Goal: Task Accomplishment & Management: Manage account settings

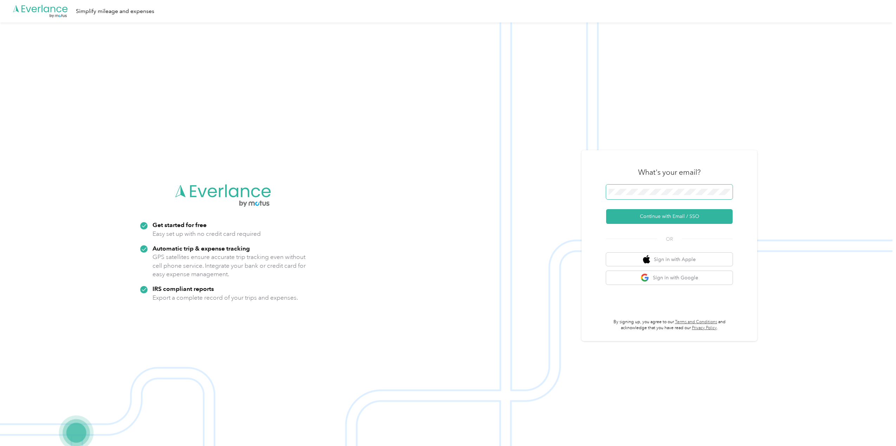
click at [653, 188] on span at bounding box center [669, 192] width 126 height 15
click at [669, 218] on button "Continue with Email / SSO" at bounding box center [669, 216] width 126 height 15
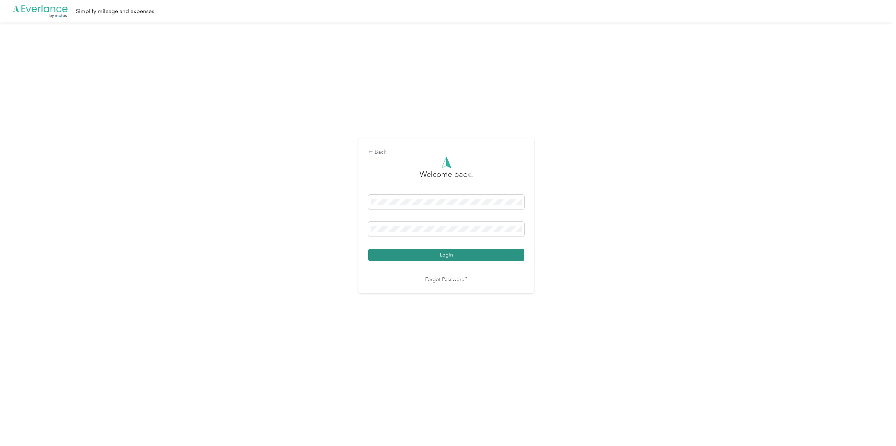
click at [428, 255] on button "Login" at bounding box center [446, 255] width 156 height 12
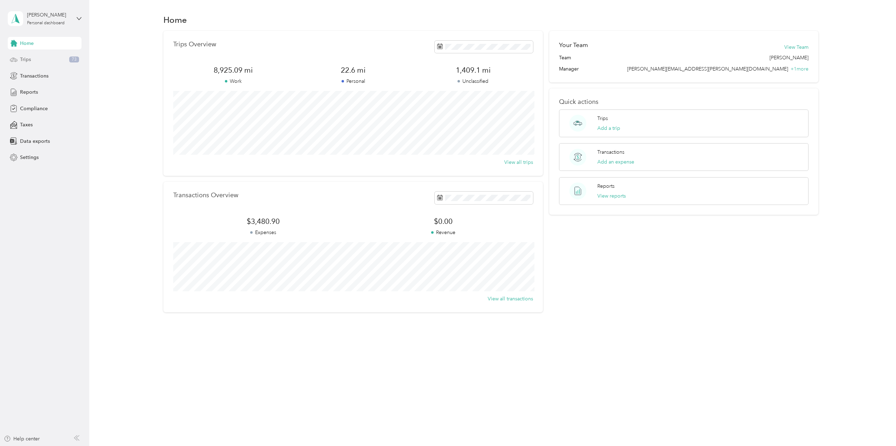
click at [31, 60] on div "Trips 73" at bounding box center [45, 59] width 74 height 13
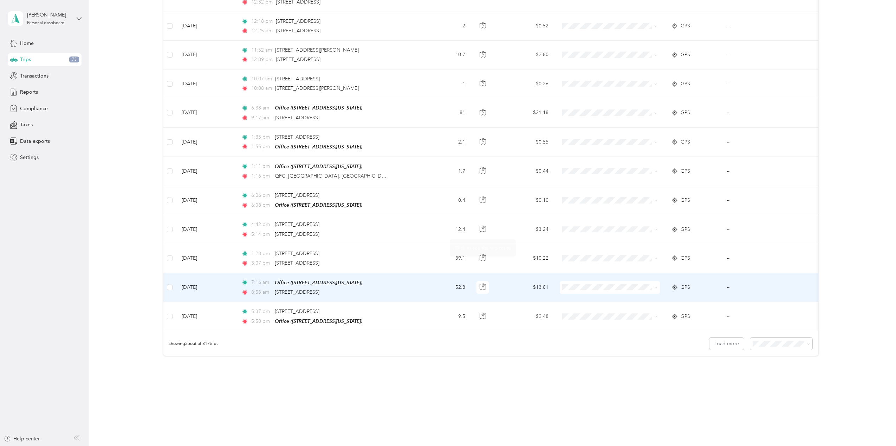
scroll to position [521, 0]
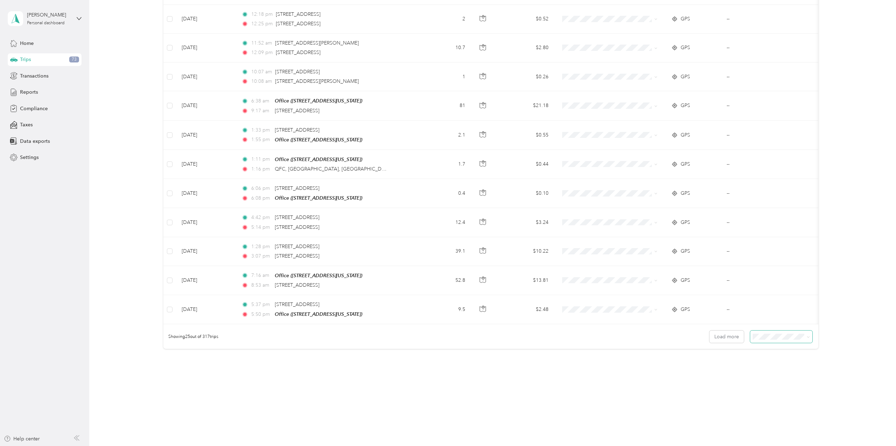
click at [806, 338] on icon at bounding box center [807, 337] width 3 height 3
click at [784, 374] on div "100 per load" at bounding box center [779, 374] width 52 height 7
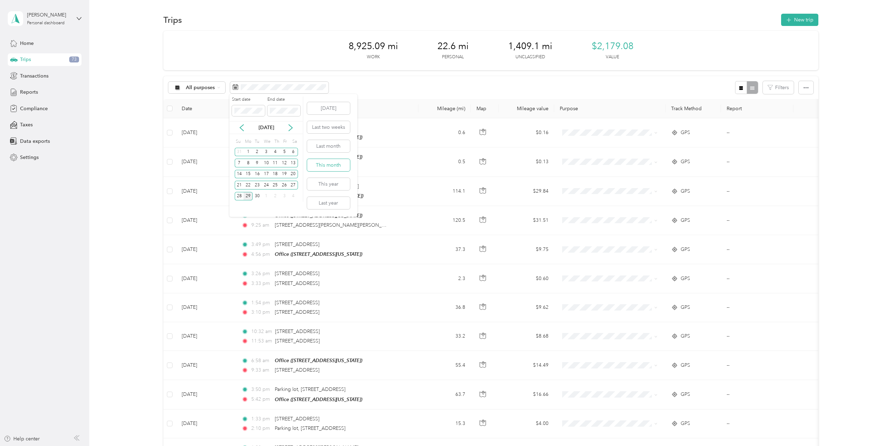
click at [328, 164] on button "This month" at bounding box center [328, 165] width 43 height 12
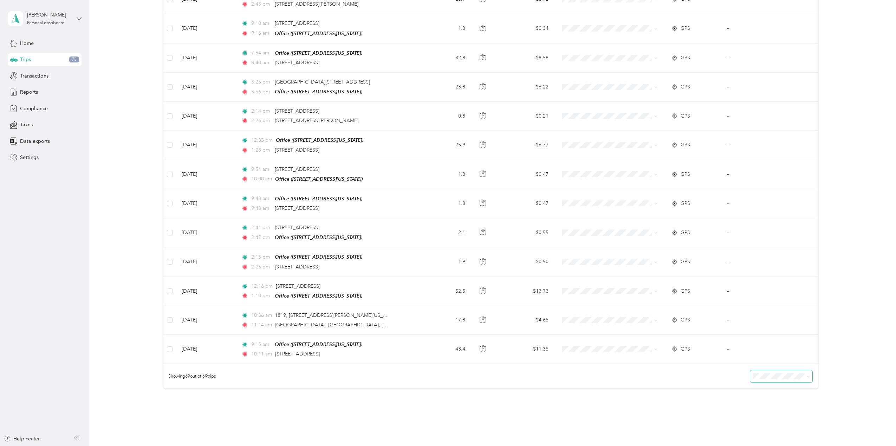
scroll to position [1787, 0]
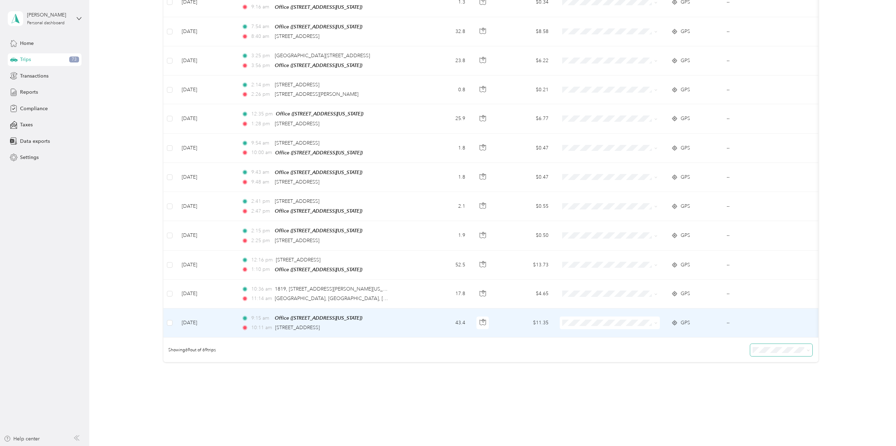
click at [658, 317] on span at bounding box center [609, 323] width 100 height 13
click at [583, 322] on span "School Specialty" at bounding box center [616, 323] width 78 height 7
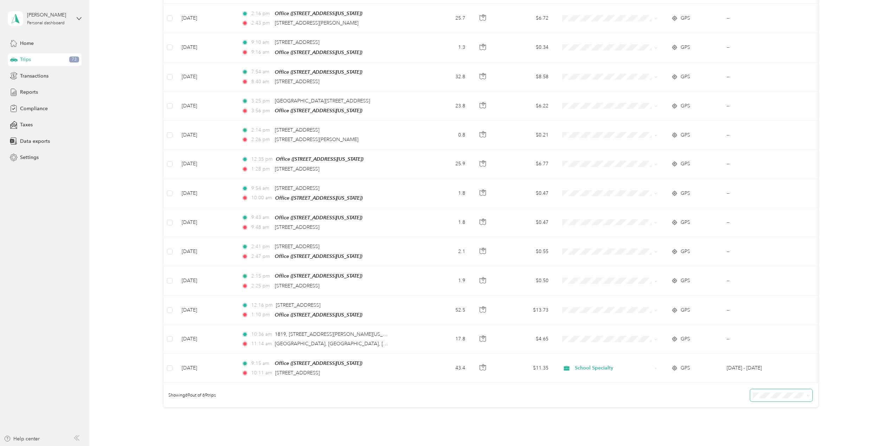
scroll to position [1792, 0]
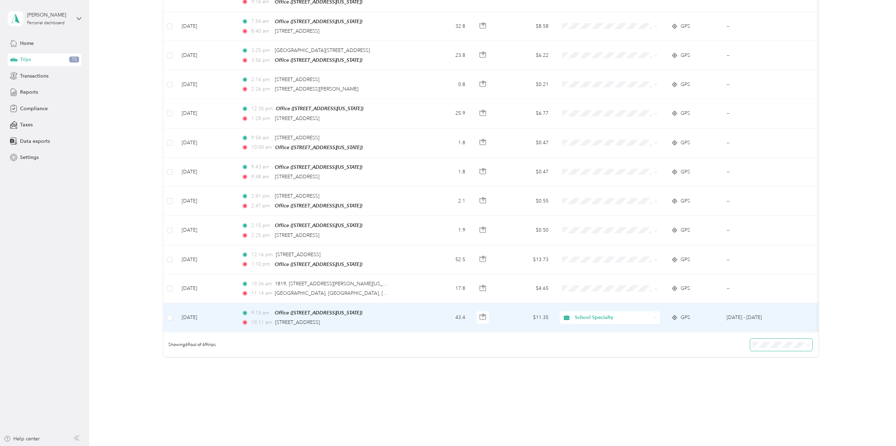
drag, startPoint x: 310, startPoint y: 309, endPoint x: 726, endPoint y: 302, distance: 415.2
click at [726, 303] on td "[DATE] - [DATE]" at bounding box center [757, 317] width 72 height 29
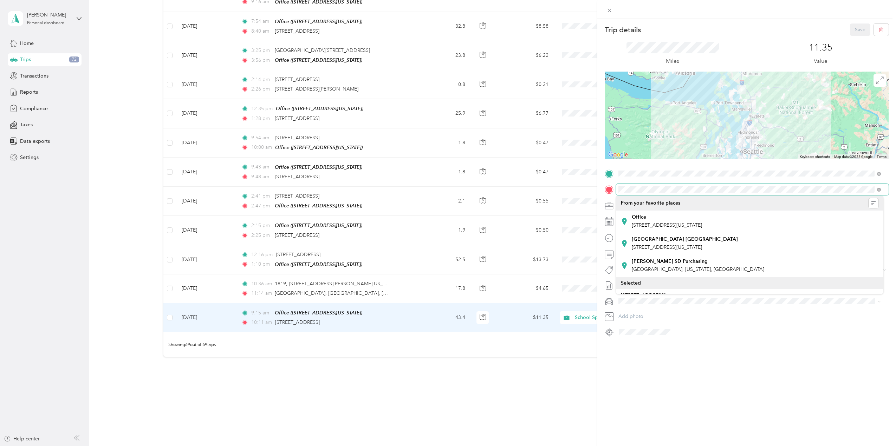
click at [613, 193] on div at bounding box center [746, 189] width 284 height 11
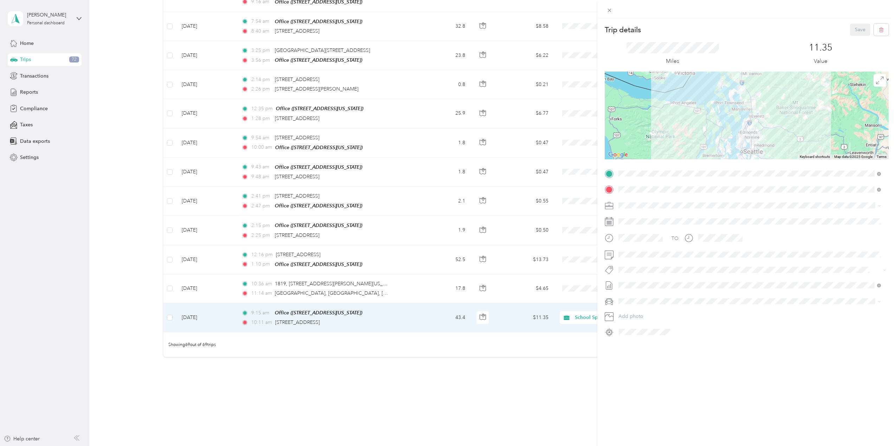
click at [462, 386] on div "Trip details Save This trip cannot be edited because it is either under review,…" at bounding box center [448, 223] width 896 height 446
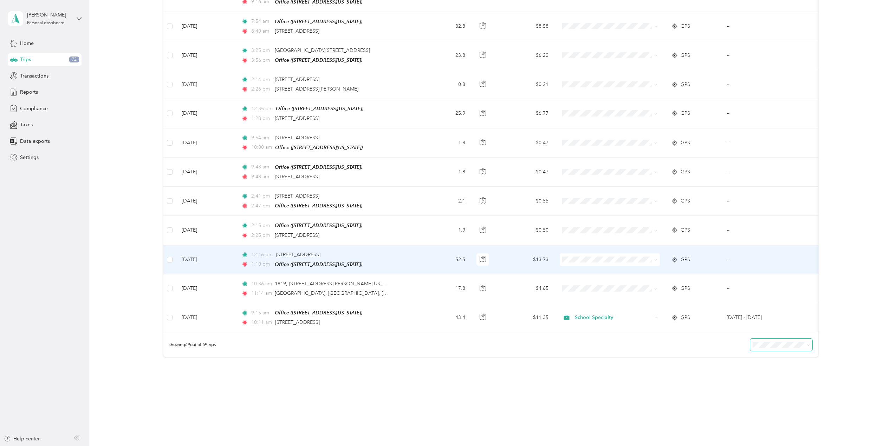
click at [393, 248] on td "12:16 pm [STREET_ADDRESS] 1:10 pm Office ([STREET_ADDRESS][US_STATE])" at bounding box center [327, 260] width 183 height 29
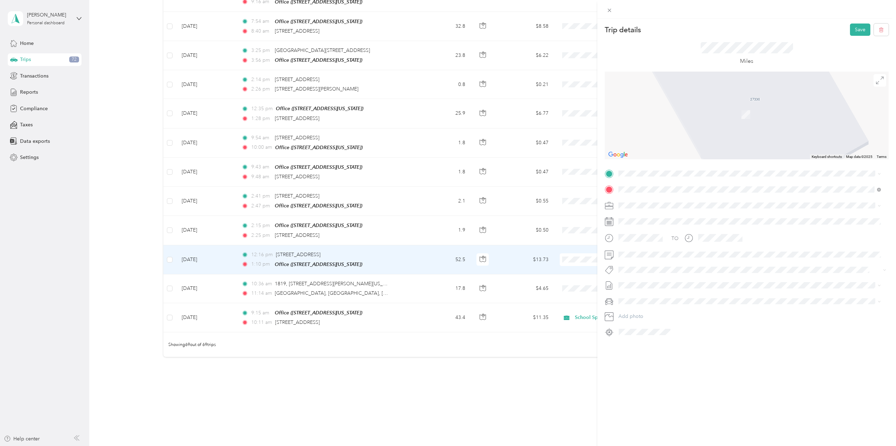
click at [725, 380] on div "Trip details Save This trip cannot be edited because it is either under review,…" at bounding box center [746, 242] width 299 height 446
click at [664, 202] on span "[STREET_ADDRESS][US_STATE]" at bounding box center [666, 199] width 70 height 6
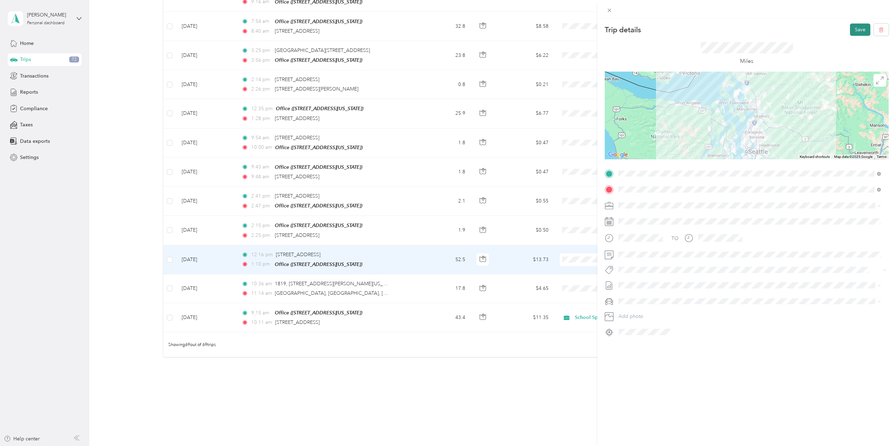
click at [853, 28] on button "Save" at bounding box center [860, 30] width 20 height 12
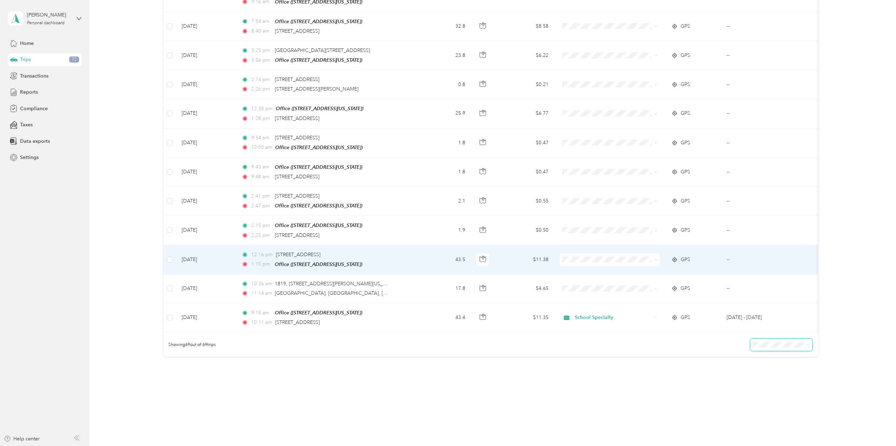
click at [605, 260] on span "School Specialty" at bounding box center [616, 259] width 78 height 7
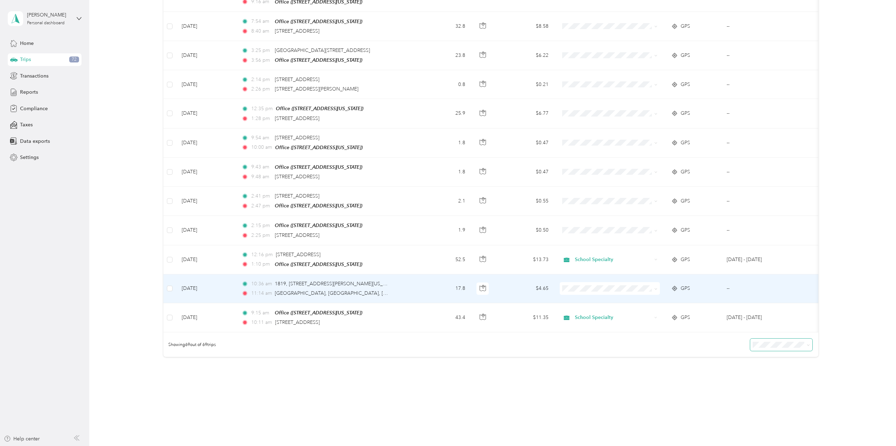
click at [794, 280] on td at bounding box center [807, 289] width 28 height 29
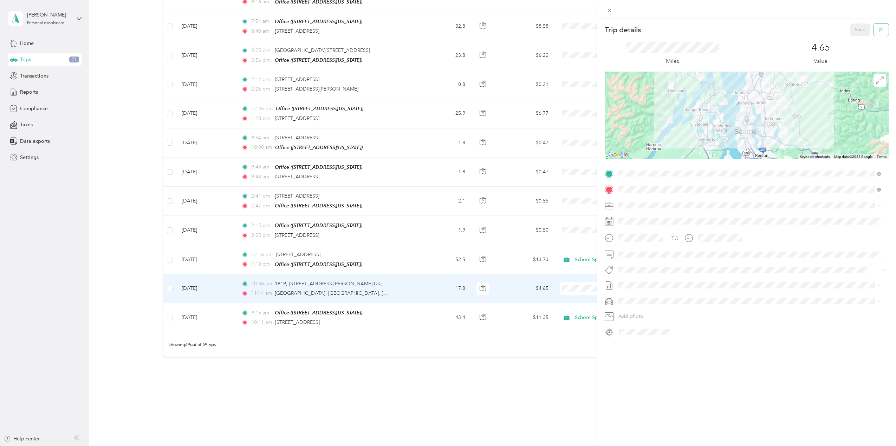
click at [878, 31] on icon "button" at bounding box center [880, 29] width 5 height 5
click at [854, 39] on button "Yes" at bounding box center [855, 38] width 14 height 11
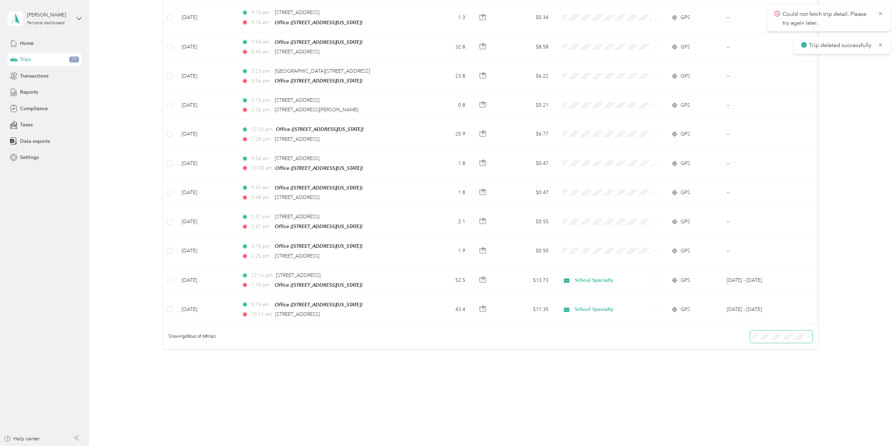
scroll to position [1763, 0]
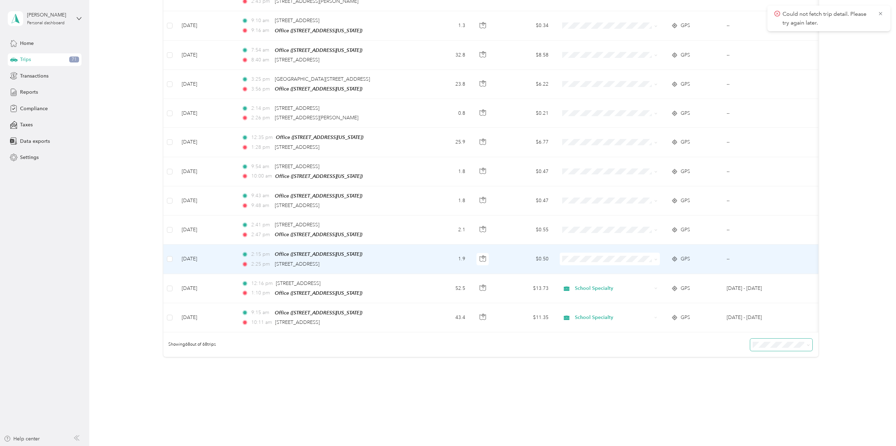
click at [760, 246] on td "--" at bounding box center [757, 259] width 72 height 29
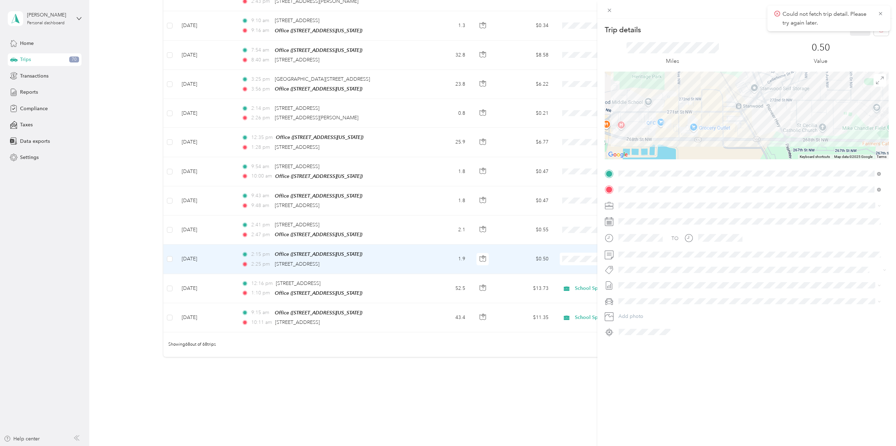
click at [429, 218] on div "Trip details Save This trip cannot be edited because it is either under review,…" at bounding box center [448, 223] width 896 height 446
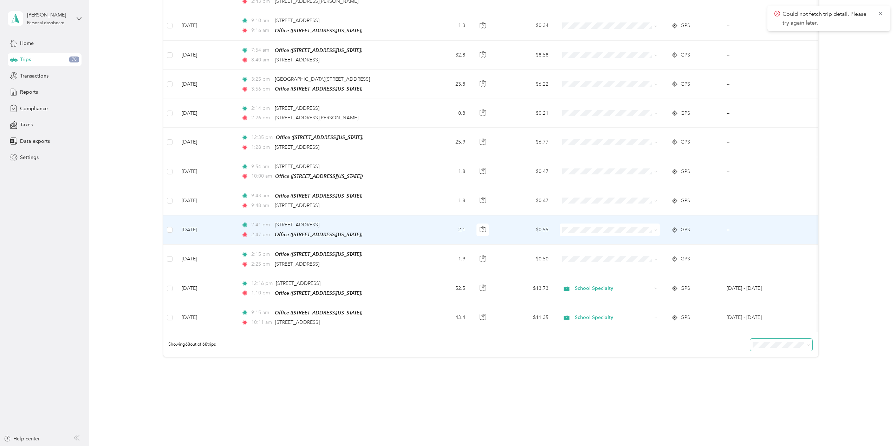
click at [745, 217] on td "--" at bounding box center [757, 230] width 72 height 29
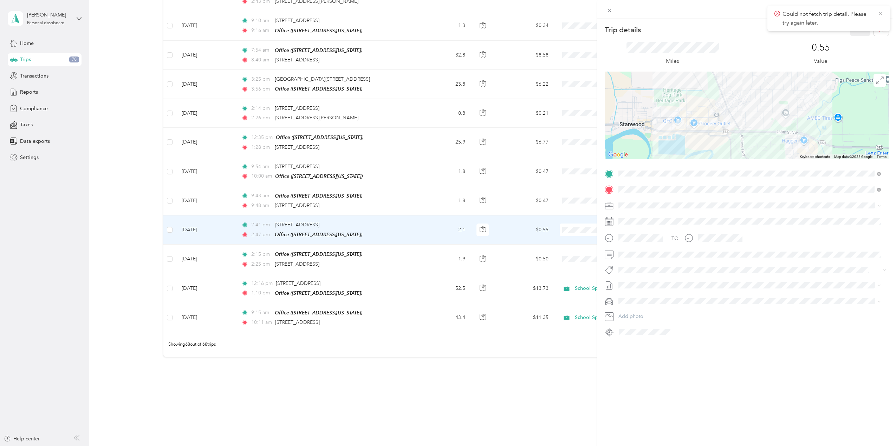
click at [881, 13] on icon at bounding box center [879, 13] width 3 height 3
click at [878, 30] on icon "button" at bounding box center [880, 29] width 5 height 5
click at [854, 38] on button "Yes" at bounding box center [855, 38] width 14 height 11
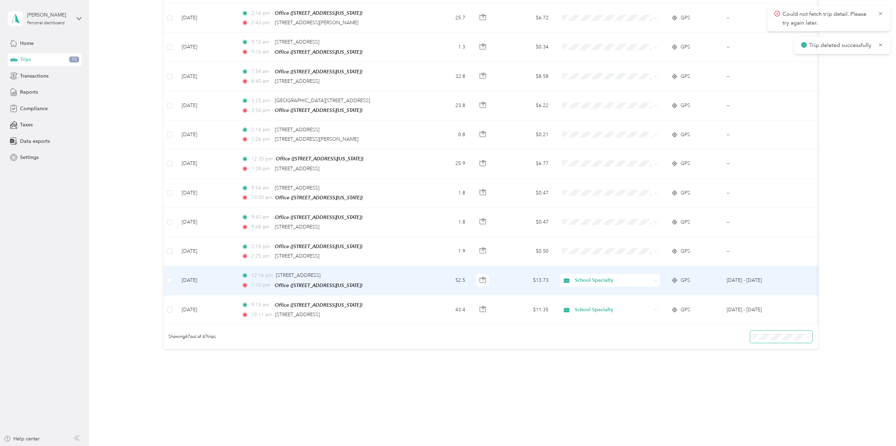
scroll to position [1734, 0]
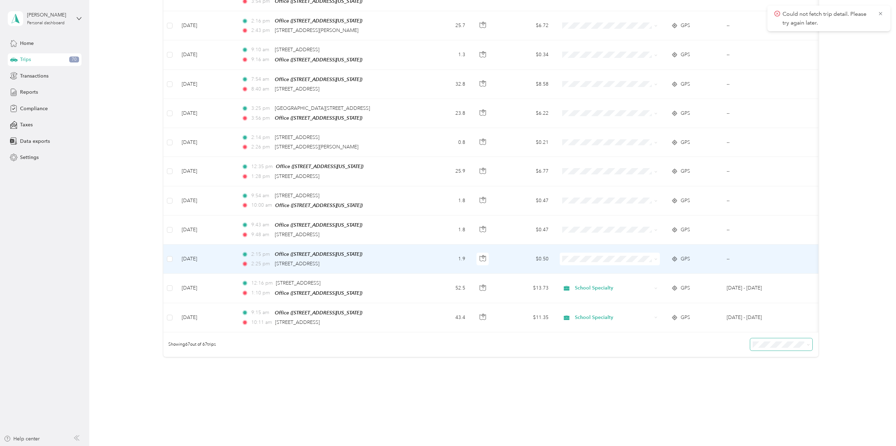
click at [746, 245] on td "--" at bounding box center [757, 259] width 72 height 29
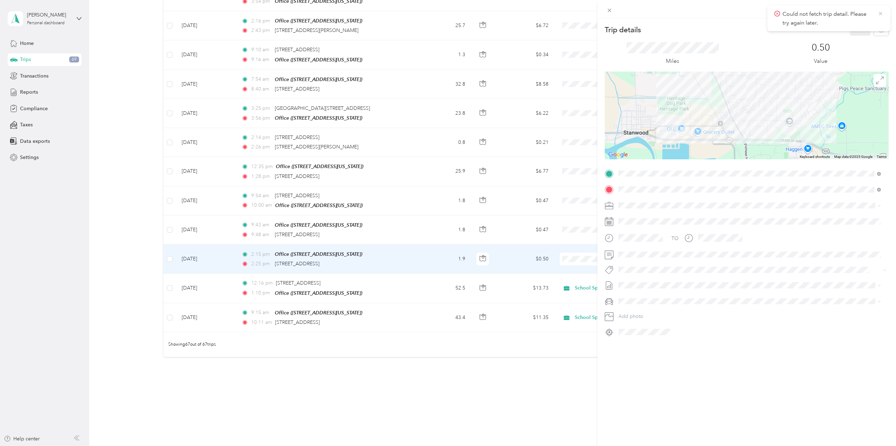
click at [879, 13] on icon at bounding box center [880, 14] width 6 height 6
click at [878, 29] on icon "button" at bounding box center [880, 29] width 5 height 5
click at [856, 38] on button "Yes" at bounding box center [855, 38] width 14 height 11
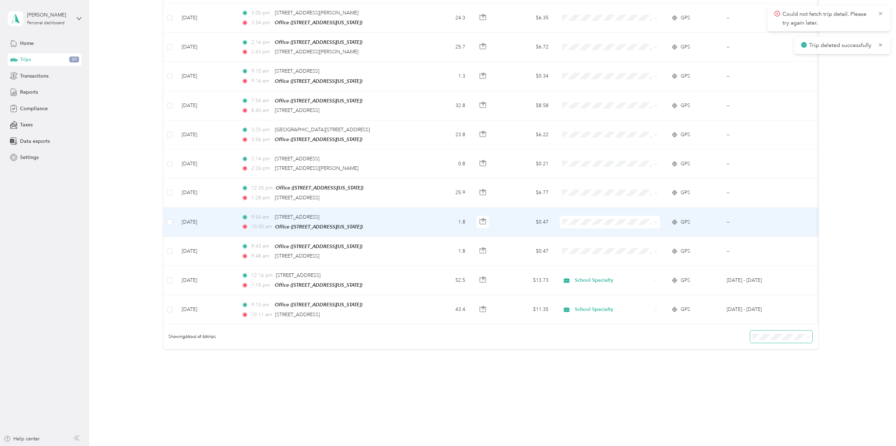
scroll to position [1706, 0]
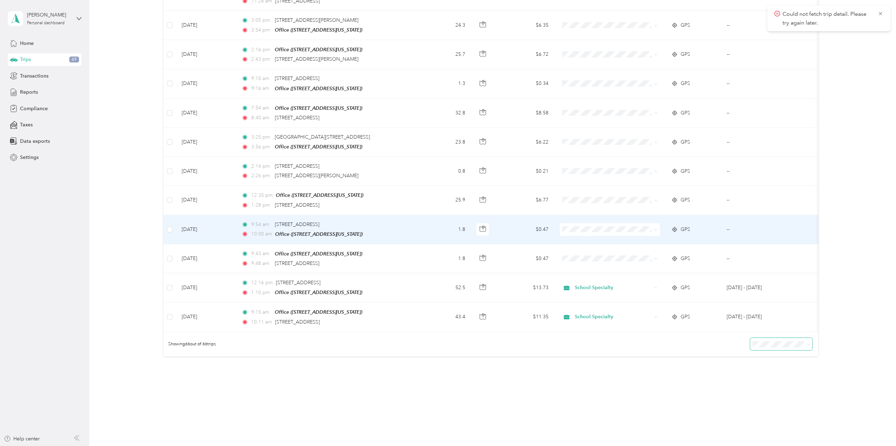
click at [655, 228] on icon at bounding box center [655, 229] width 3 height 3
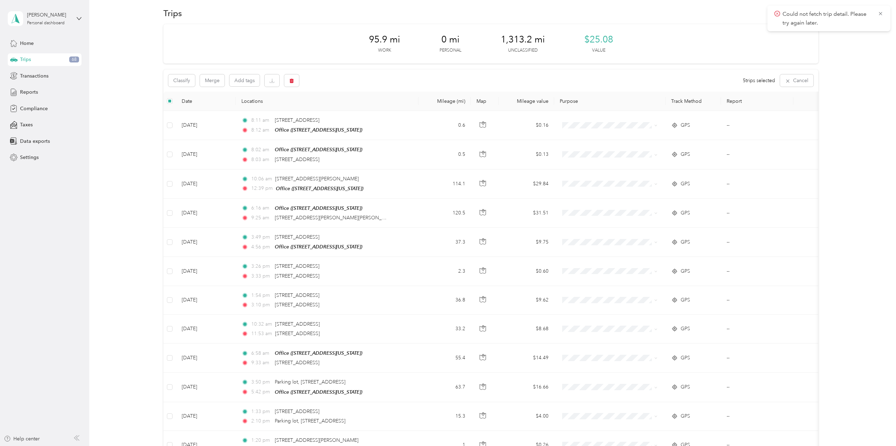
scroll to position [0, 0]
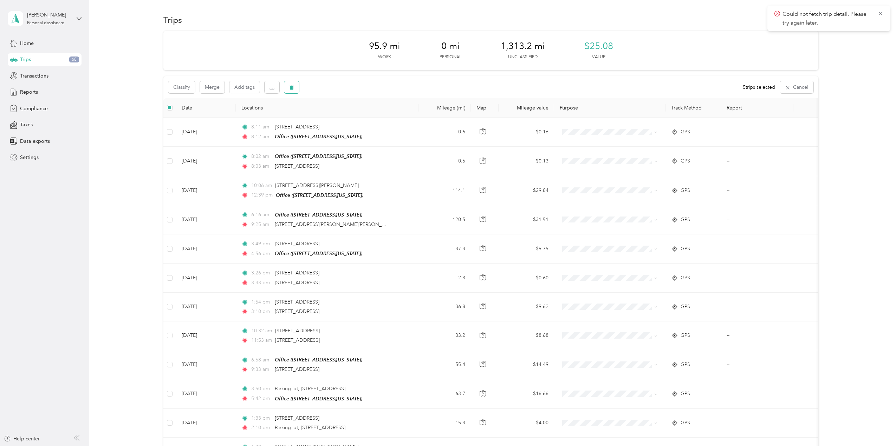
click at [293, 89] on icon "button" at bounding box center [291, 87] width 5 height 5
click at [341, 118] on button "Yes" at bounding box center [344, 116] width 14 height 11
click at [879, 15] on icon at bounding box center [880, 14] width 6 height 6
click at [881, 14] on icon at bounding box center [880, 14] width 6 height 6
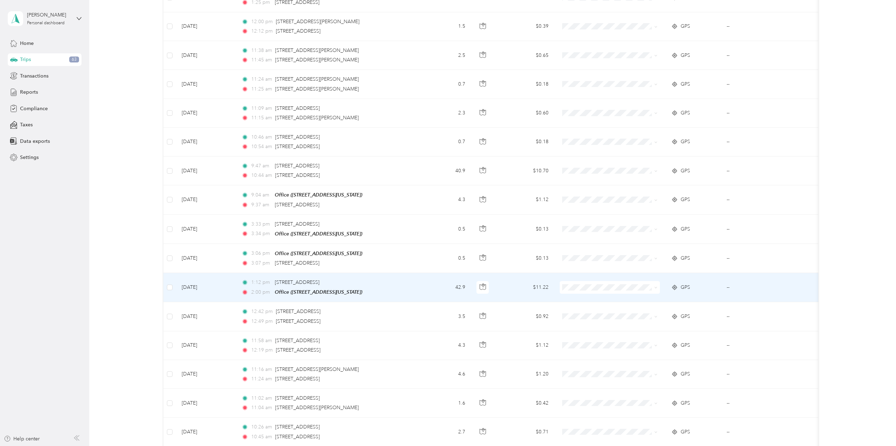
scroll to position [1561, 0]
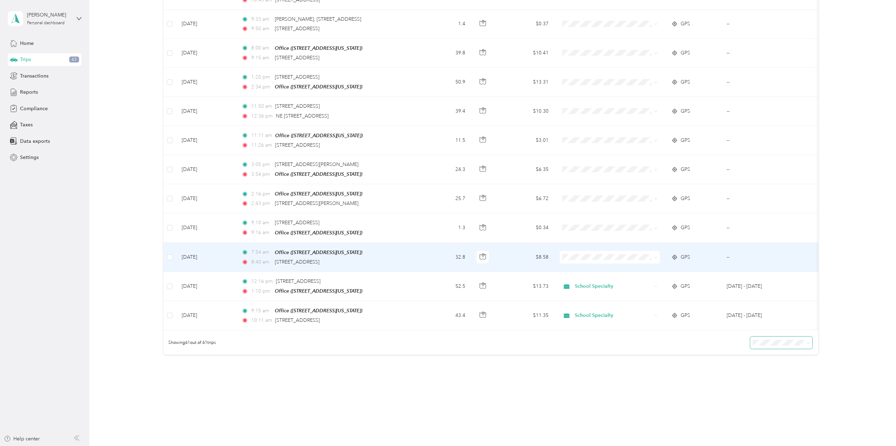
click at [753, 243] on td "--" at bounding box center [757, 257] width 72 height 29
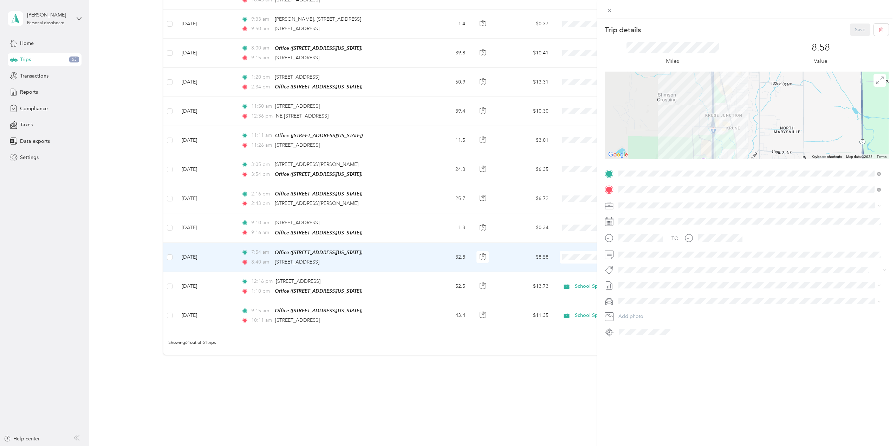
drag, startPoint x: 742, startPoint y: 144, endPoint x: 745, endPoint y: 103, distance: 40.9
click at [745, 103] on div at bounding box center [746, 116] width 284 height 88
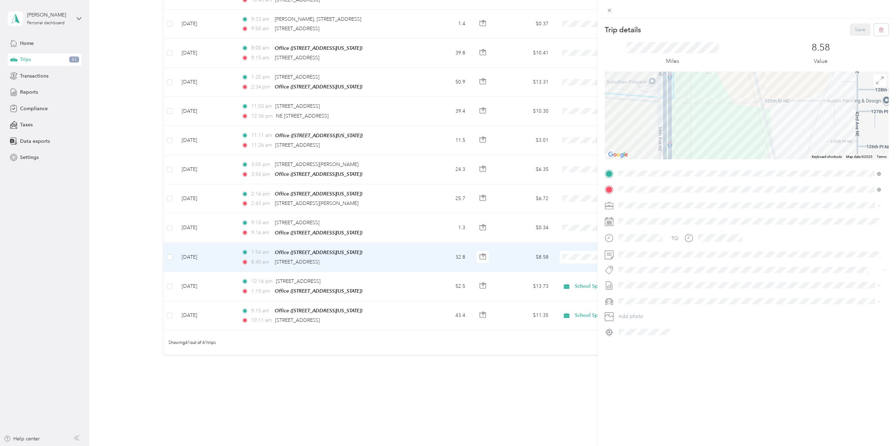
drag, startPoint x: 701, startPoint y: 113, endPoint x: 925, endPoint y: 213, distance: 245.1
click at [892, 213] on html "[PERSON_NAME] Personal dashboard Home Trips 63 Transactions Reports Compliance …" at bounding box center [446, 223] width 892 height 446
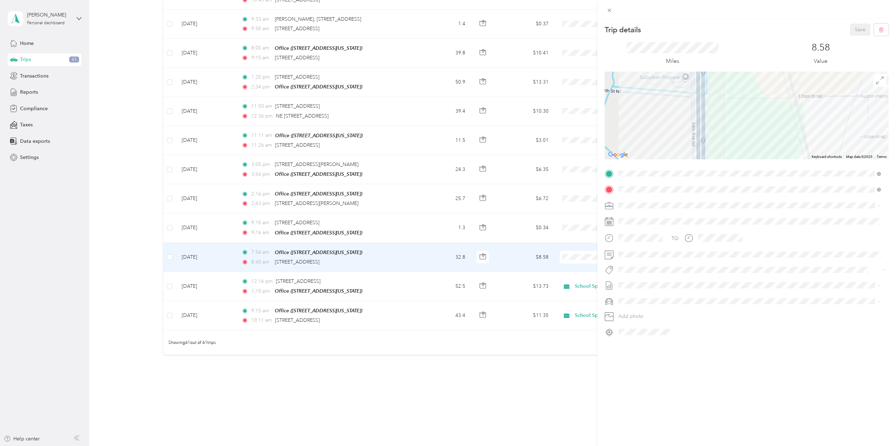
drag, startPoint x: 795, startPoint y: 136, endPoint x: 829, endPoint y: 123, distance: 36.2
click at [829, 123] on div at bounding box center [746, 116] width 284 height 88
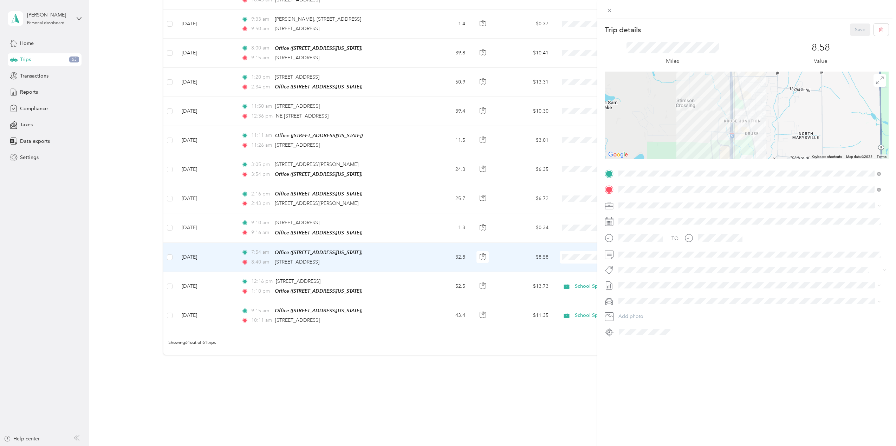
drag, startPoint x: 778, startPoint y: 146, endPoint x: 713, endPoint y: 107, distance: 75.8
click at [713, 107] on div at bounding box center [746, 116] width 284 height 88
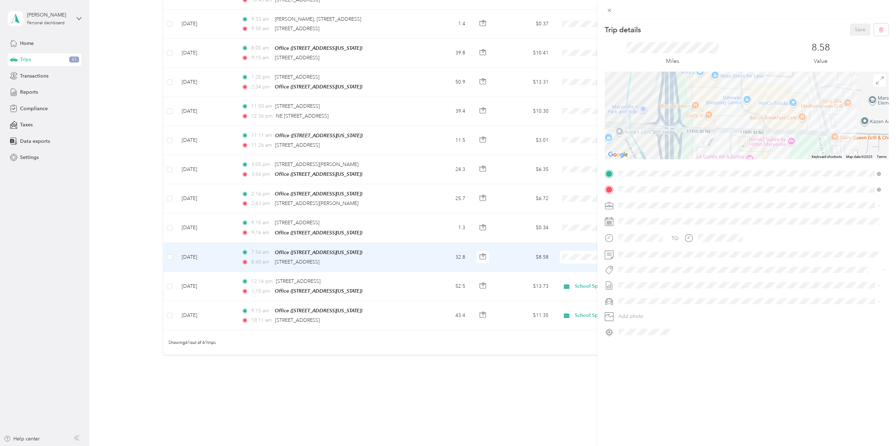
drag, startPoint x: 742, startPoint y: 141, endPoint x: 713, endPoint y: 100, distance: 49.9
click at [713, 100] on div at bounding box center [746, 116] width 284 height 88
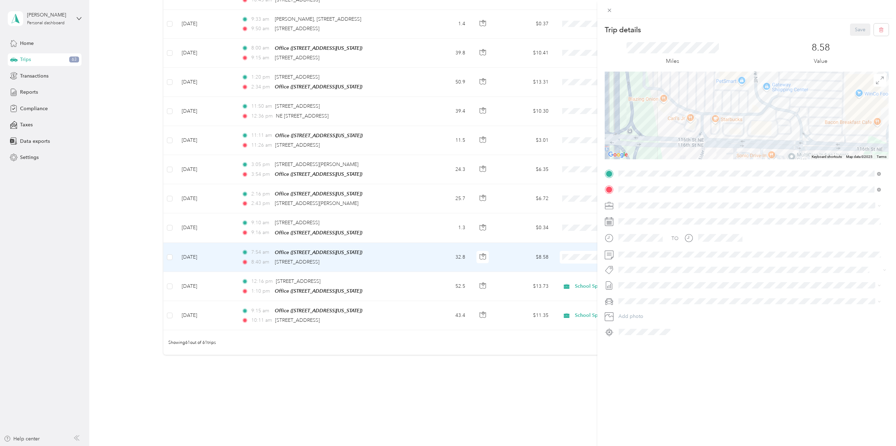
click at [169, 248] on div "Trip details Save This trip cannot be edited because it is either under review,…" at bounding box center [448, 223] width 896 height 446
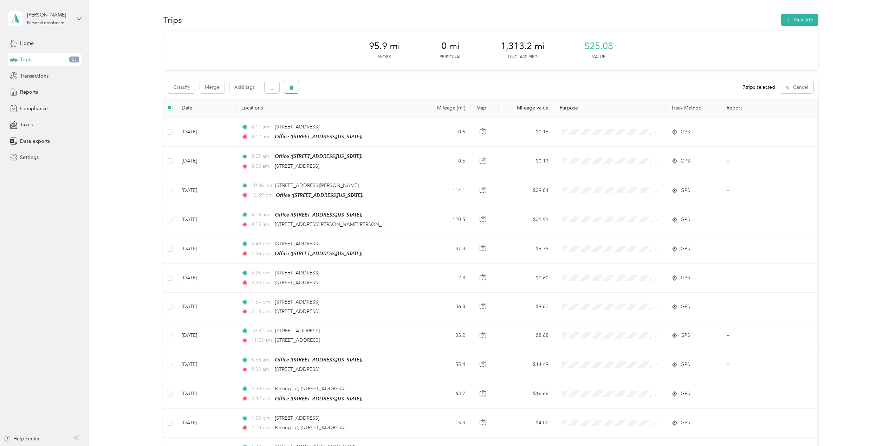
click at [291, 87] on icon "button" at bounding box center [291, 87] width 4 height 5
click at [339, 114] on button "Yes" at bounding box center [344, 116] width 14 height 11
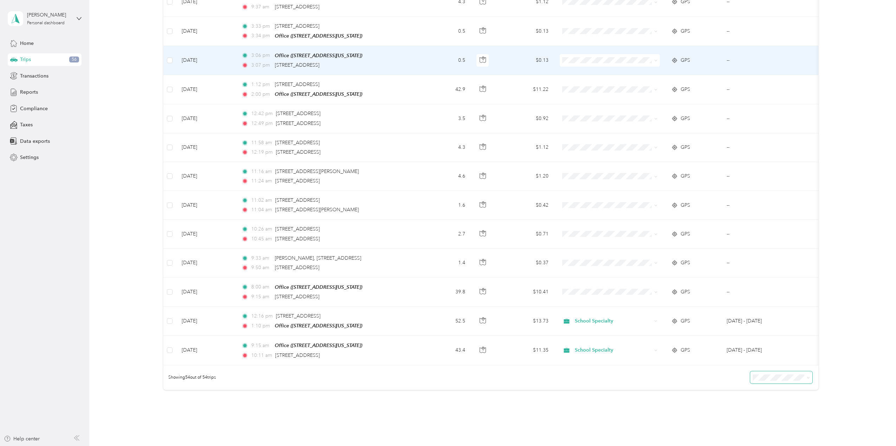
scroll to position [1289, 0]
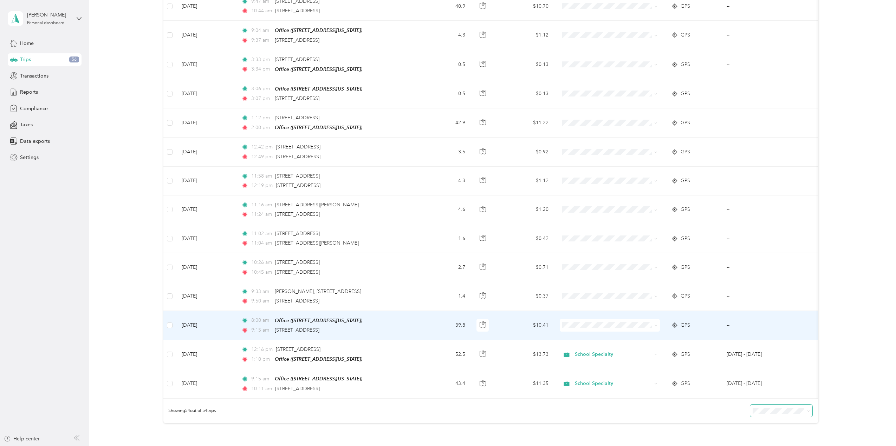
click at [654, 324] on icon at bounding box center [655, 325] width 3 height 3
click at [627, 328] on span "School Specialty" at bounding box center [616, 330] width 78 height 7
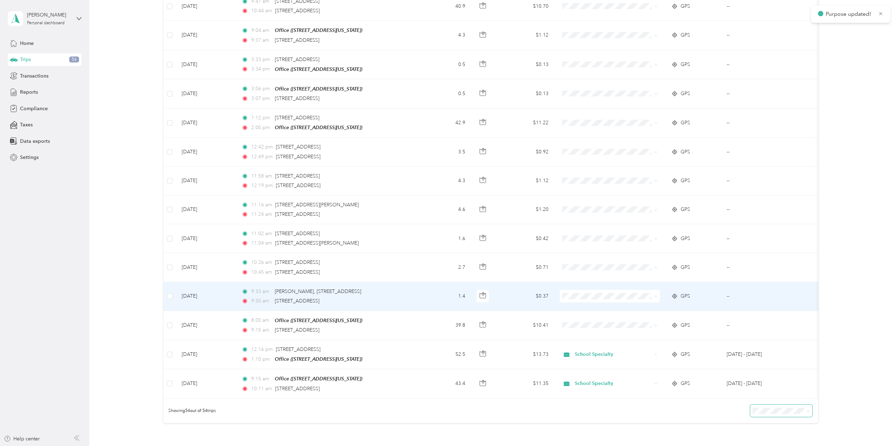
click at [654, 295] on icon at bounding box center [655, 296] width 3 height 3
click at [638, 300] on span "School Specialty" at bounding box center [616, 301] width 78 height 7
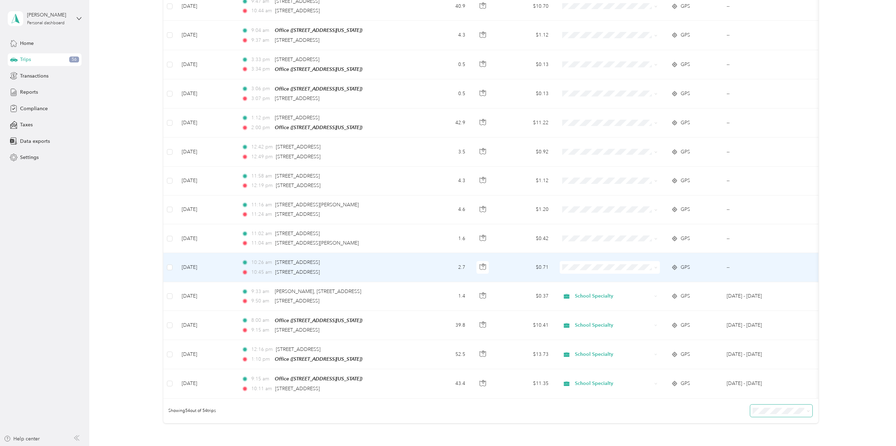
click at [654, 267] on icon at bounding box center [655, 267] width 2 height 1
click at [644, 272] on span "School Specialty" at bounding box center [616, 272] width 78 height 7
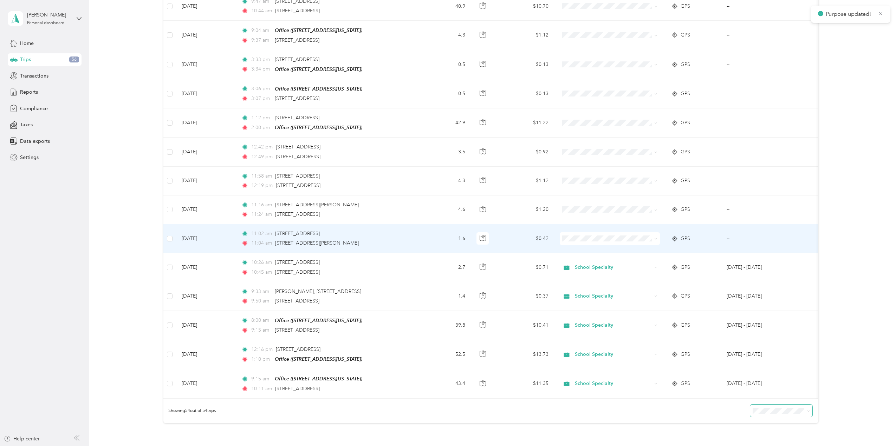
click at [654, 237] on icon at bounding box center [655, 238] width 3 height 3
click at [650, 244] on span "School Specialty" at bounding box center [616, 243] width 78 height 7
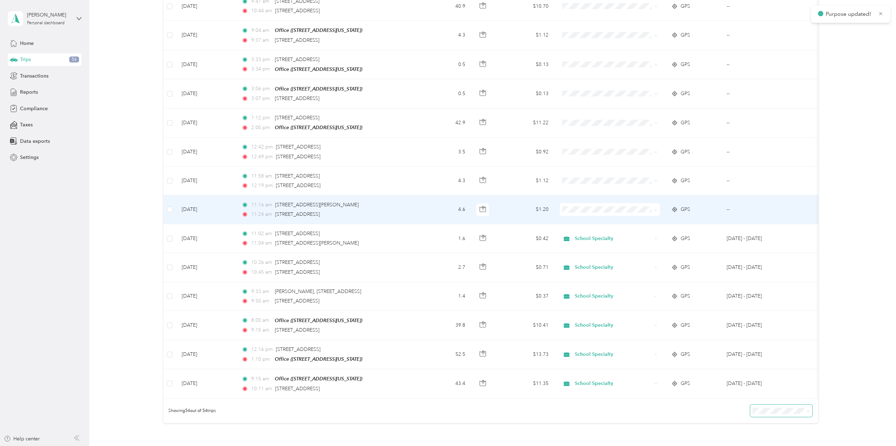
click at [658, 203] on span at bounding box center [609, 209] width 100 height 13
click at [655, 209] on icon at bounding box center [655, 209] width 2 height 1
click at [628, 217] on li "School Specialty" at bounding box center [609, 215] width 100 height 12
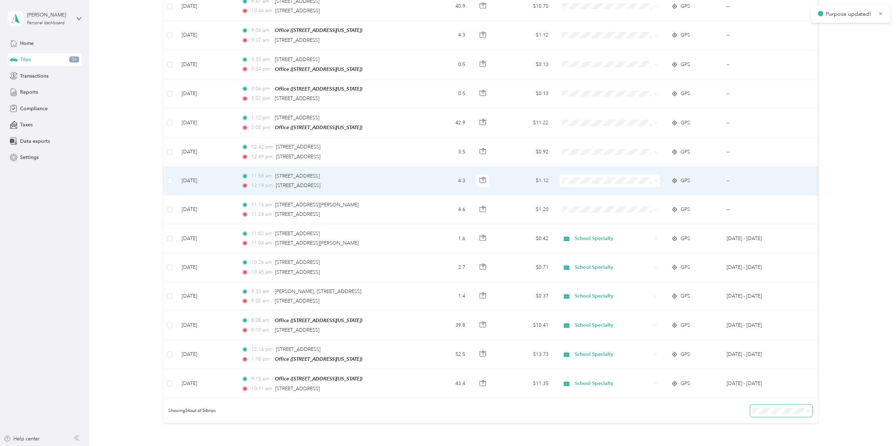
click at [639, 185] on span "School Specialty" at bounding box center [616, 185] width 78 height 7
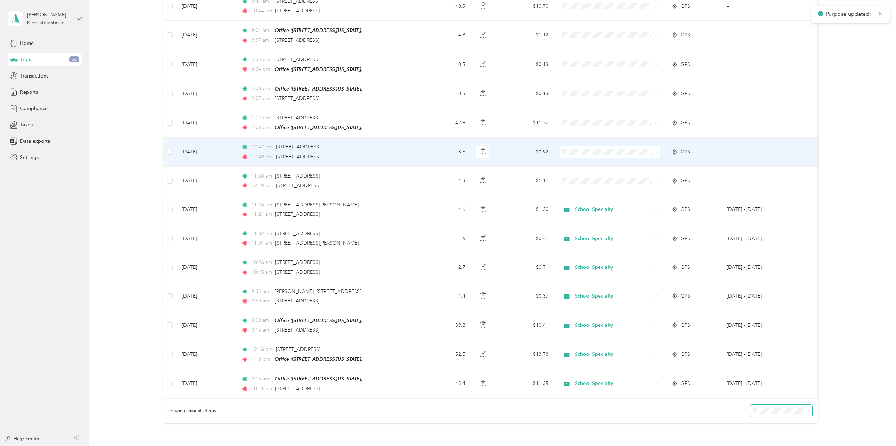
click at [644, 154] on span "School Specialty" at bounding box center [616, 156] width 78 height 7
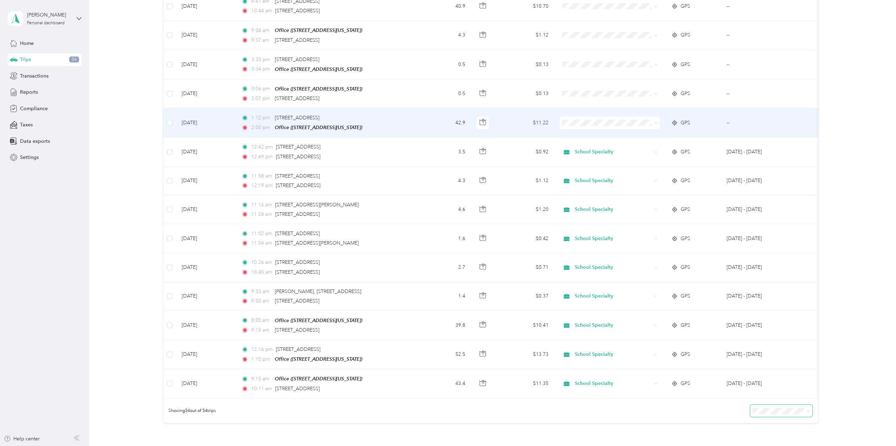
click at [643, 126] on span "School Specialty" at bounding box center [616, 128] width 78 height 7
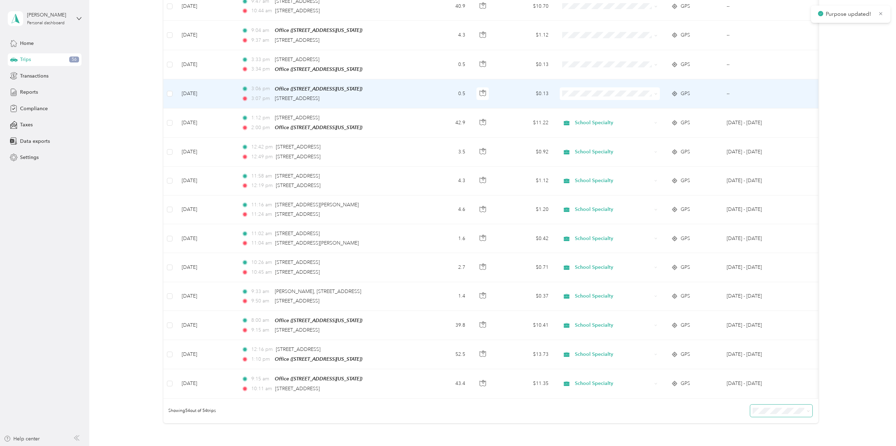
click at [648, 90] on span at bounding box center [609, 93] width 100 height 13
click at [640, 99] on span "School Specialty" at bounding box center [616, 99] width 78 height 7
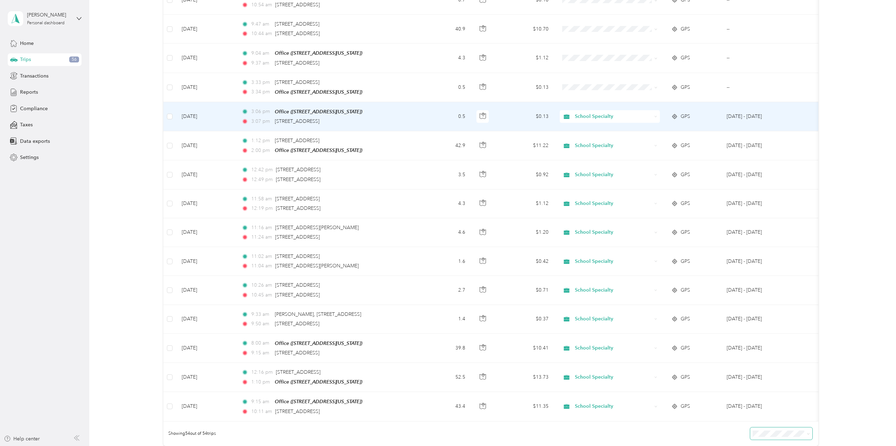
scroll to position [1253, 0]
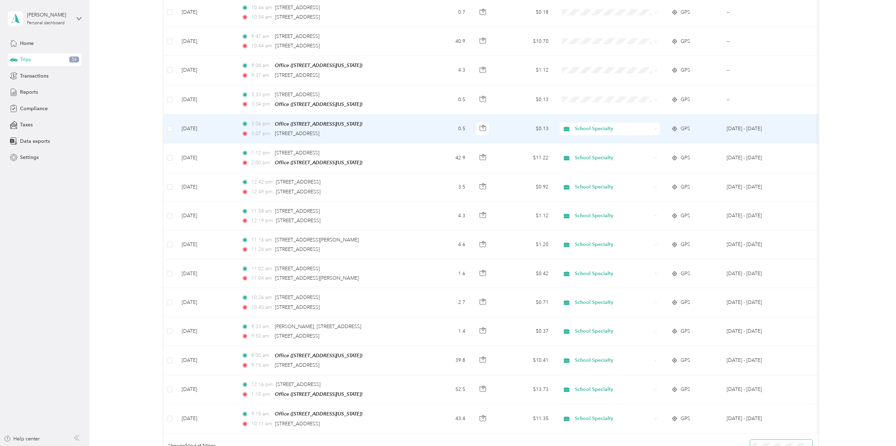
click at [706, 125] on div "GPS" at bounding box center [693, 129] width 44 height 8
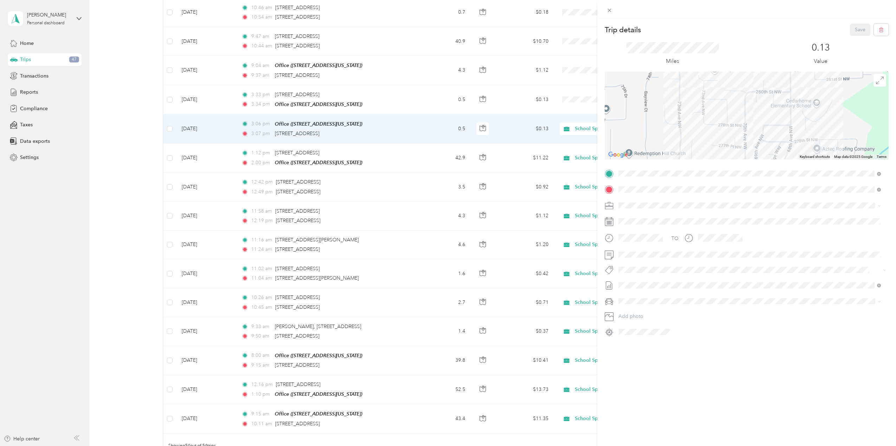
drag, startPoint x: 779, startPoint y: 101, endPoint x: 772, endPoint y: 138, distance: 38.3
click at [772, 138] on div at bounding box center [746, 116] width 284 height 88
click at [879, 28] on icon "button" at bounding box center [881, 30] width 4 height 5
click at [855, 39] on button "Yes" at bounding box center [855, 38] width 14 height 11
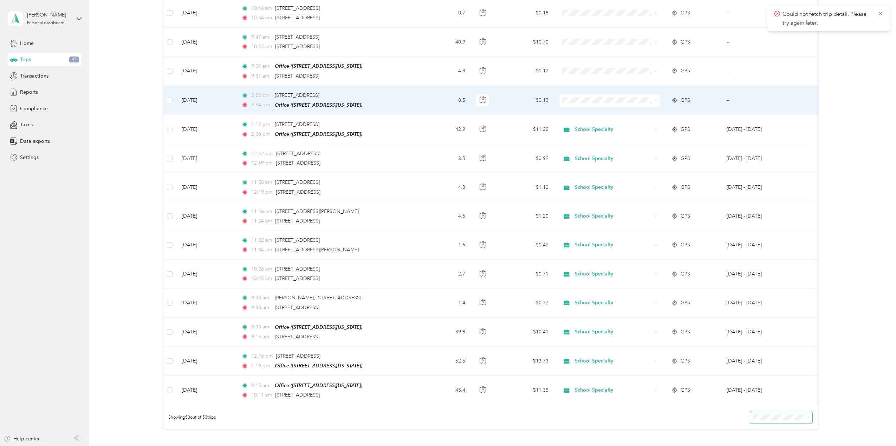
scroll to position [1253, 0]
click at [705, 96] on div "GPS" at bounding box center [693, 100] width 44 height 8
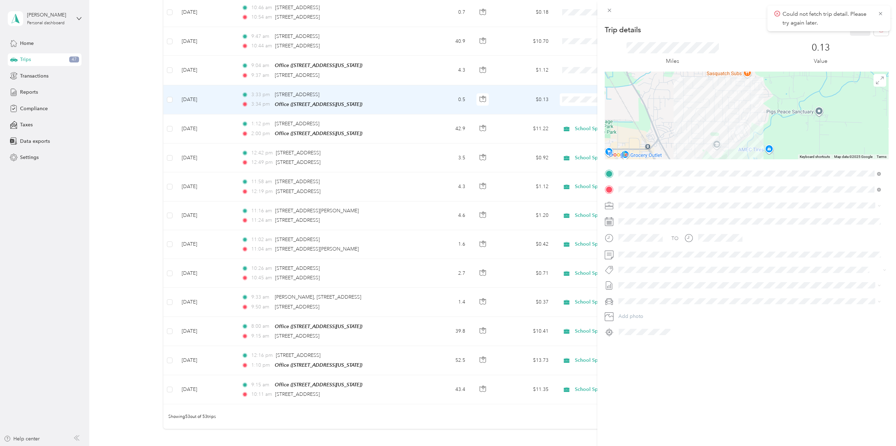
click at [169, 92] on div "Trip details Save This trip cannot be edited because it is either under review,…" at bounding box center [448, 223] width 896 height 446
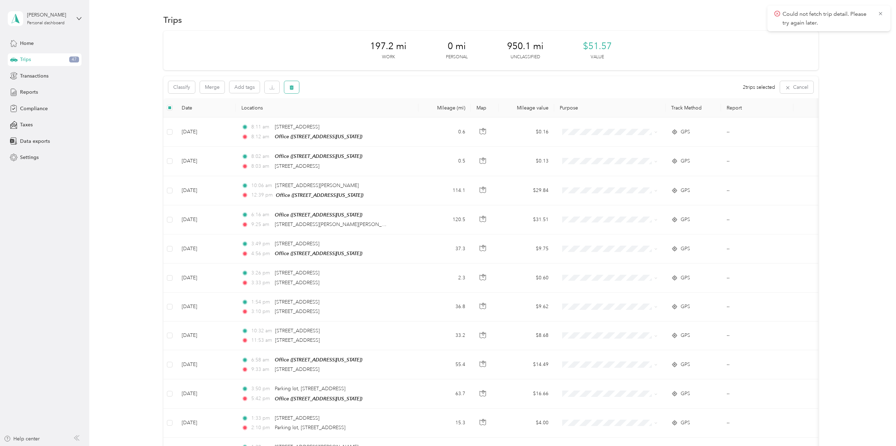
click at [294, 88] on icon "button" at bounding box center [291, 87] width 5 height 5
click at [342, 118] on button "Yes" at bounding box center [344, 116] width 14 height 11
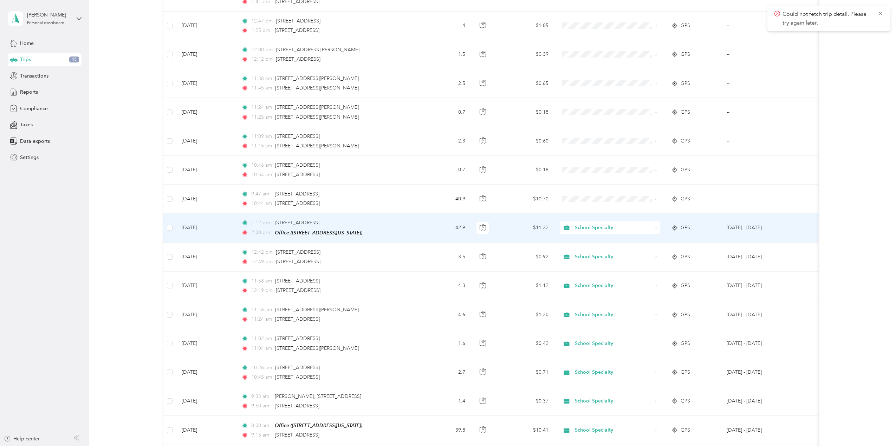
scroll to position [1124, 0]
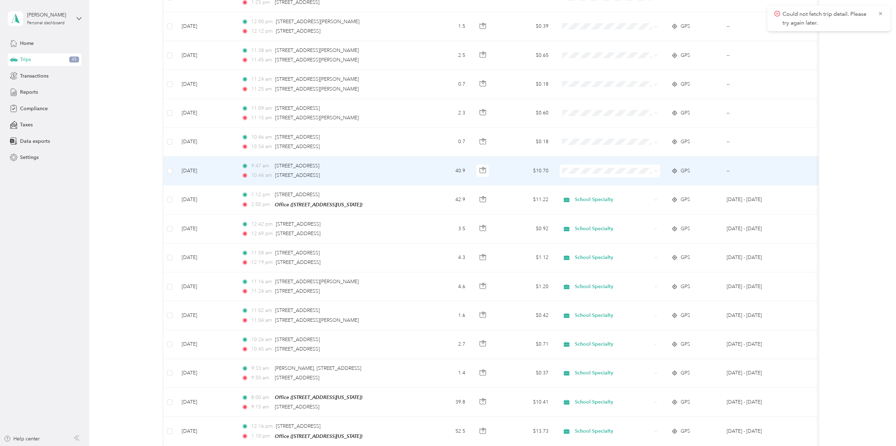
click at [599, 176] on span "School Specialty" at bounding box center [616, 177] width 78 height 7
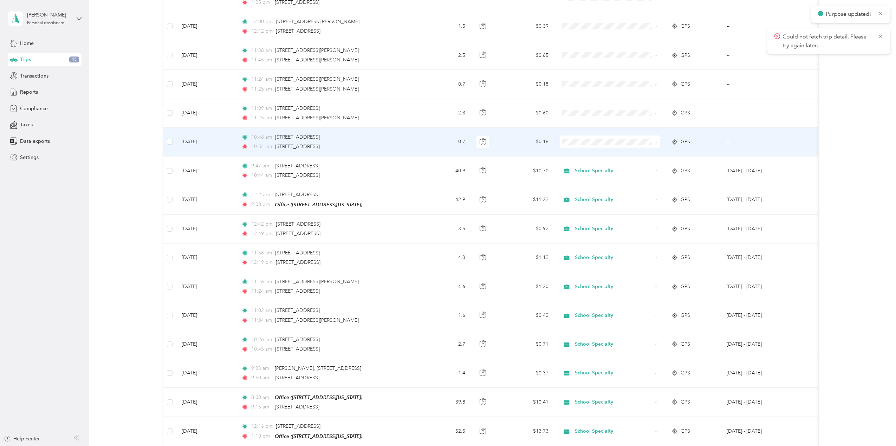
click at [587, 145] on span "School Specialty" at bounding box center [616, 148] width 78 height 7
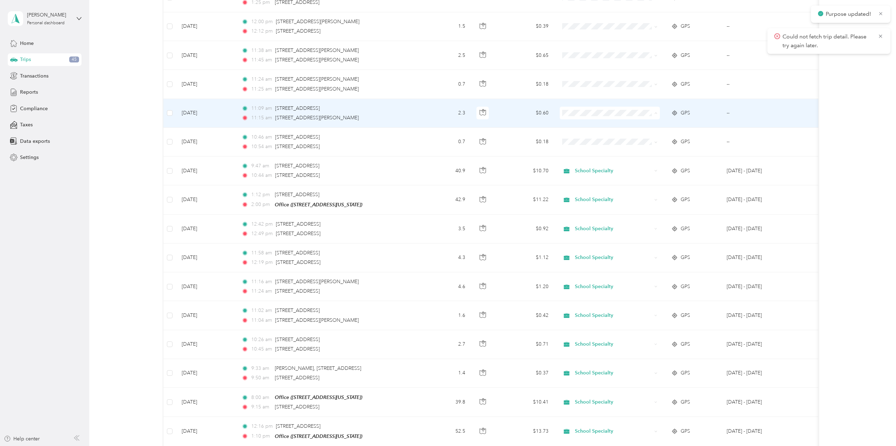
click at [587, 120] on li "School Specialty" at bounding box center [609, 119] width 100 height 12
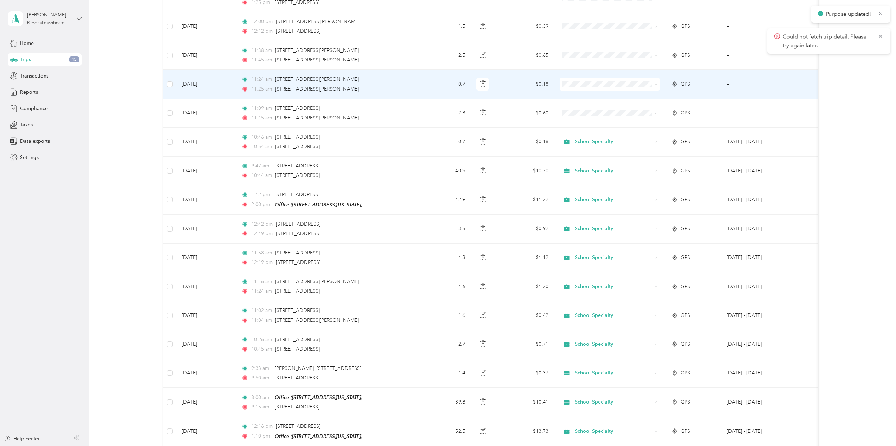
click at [588, 91] on span "School Specialty" at bounding box center [616, 90] width 78 height 7
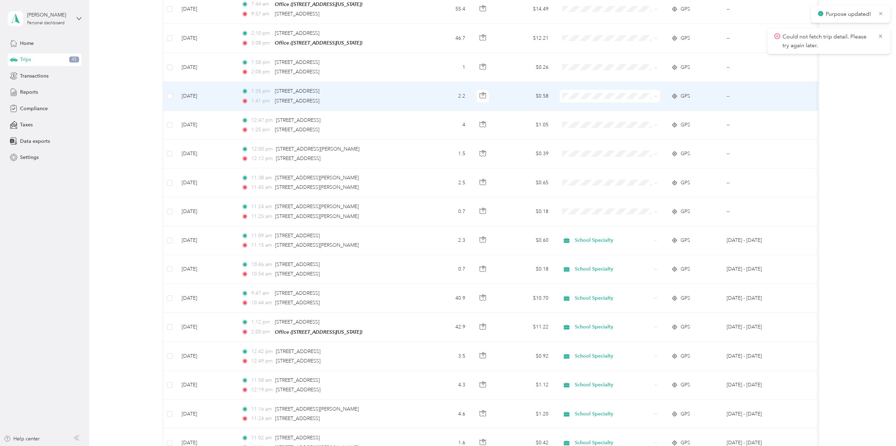
scroll to position [983, 0]
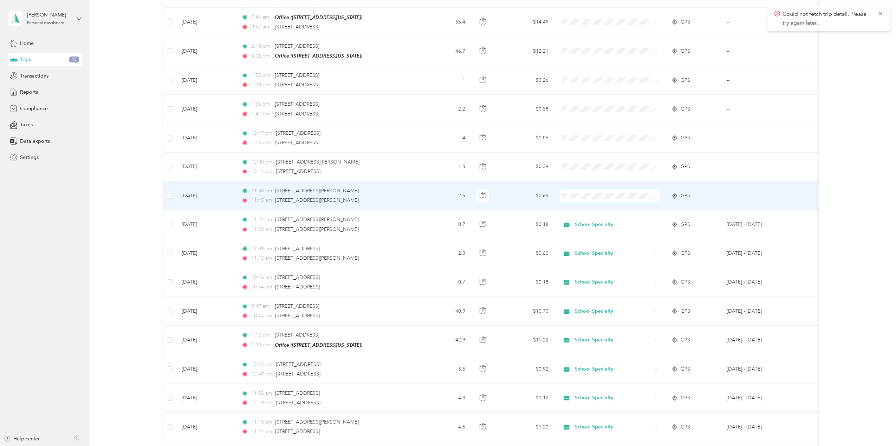
click at [580, 199] on span "School Specialty" at bounding box center [616, 202] width 78 height 7
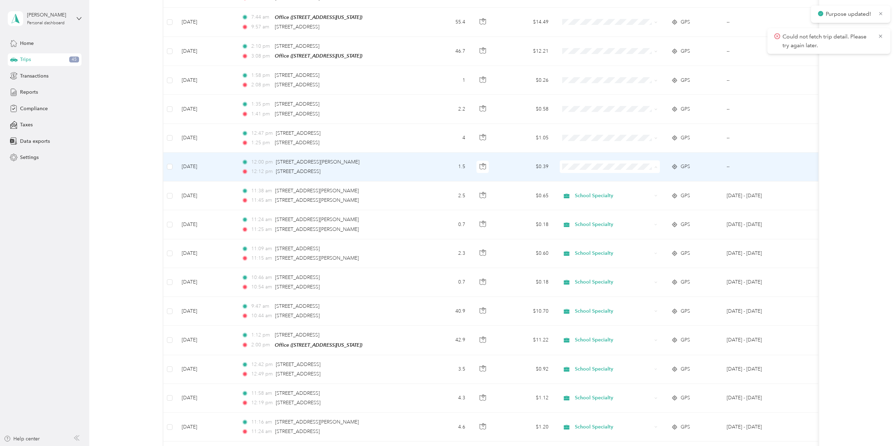
click at [583, 173] on span "School Specialty" at bounding box center [616, 173] width 78 height 7
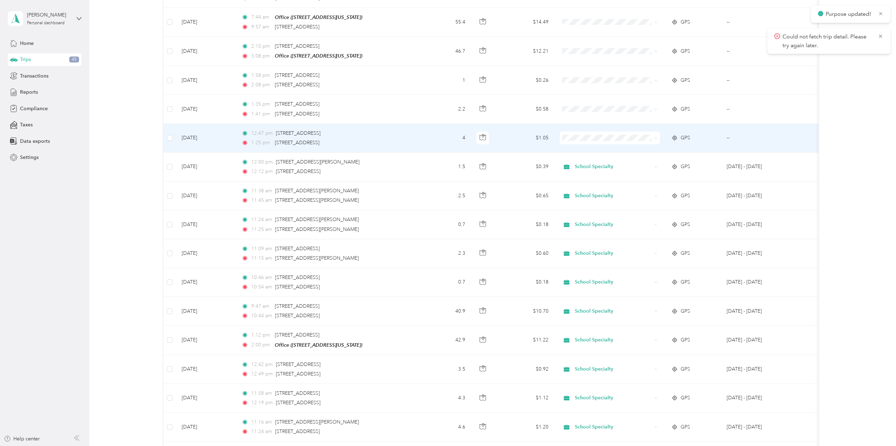
click at [578, 143] on span "School Specialty" at bounding box center [616, 144] width 78 height 7
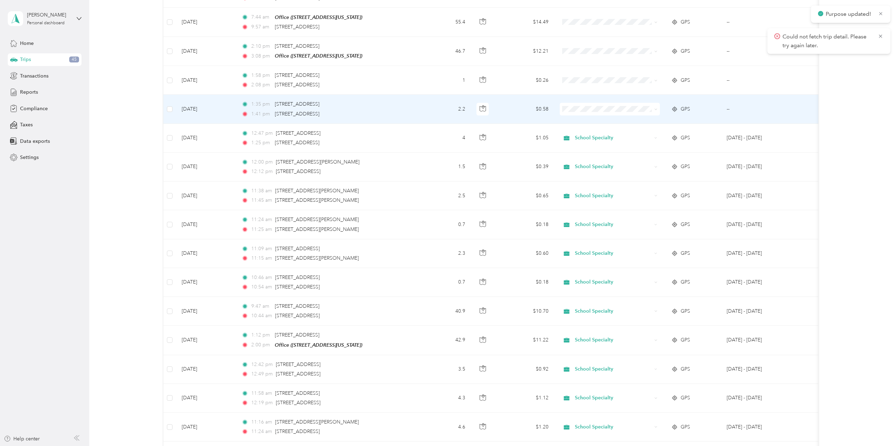
click at [583, 114] on span "School Specialty" at bounding box center [616, 114] width 78 height 7
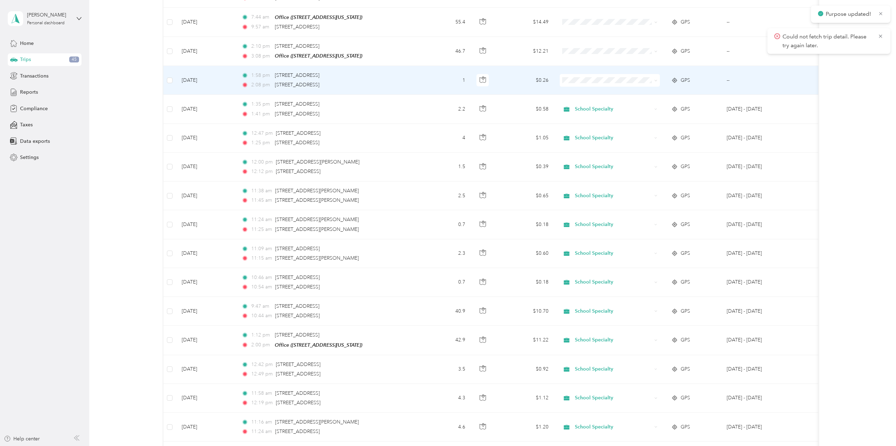
click at [584, 84] on span "School Specialty" at bounding box center [616, 85] width 78 height 7
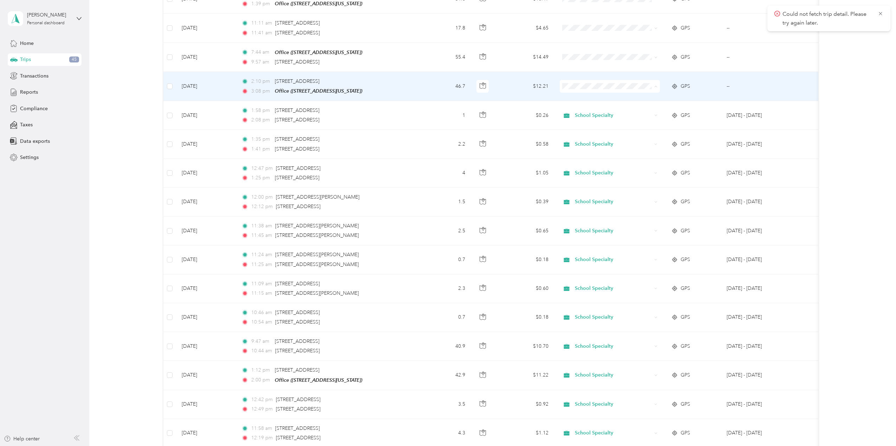
click at [584, 90] on span "School Specialty" at bounding box center [616, 92] width 78 height 7
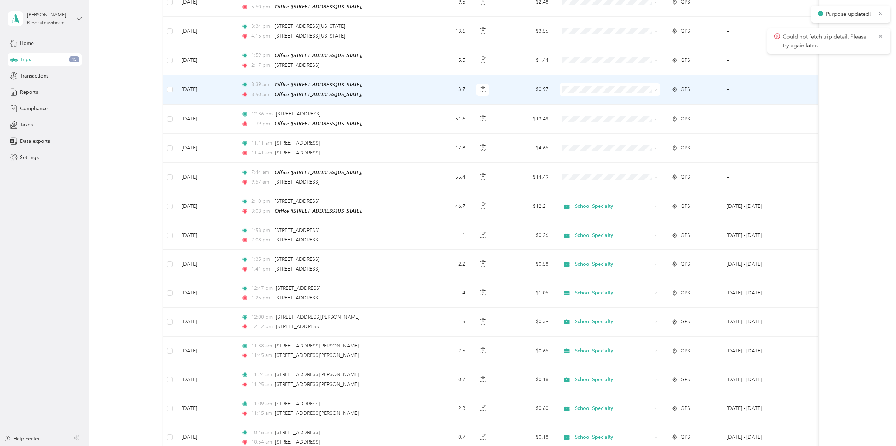
scroll to position [808, 0]
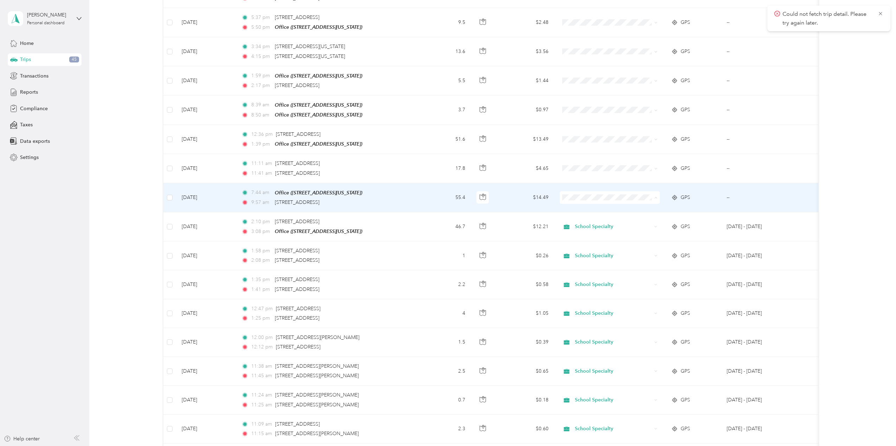
click at [596, 203] on span "School Specialty" at bounding box center [616, 204] width 78 height 7
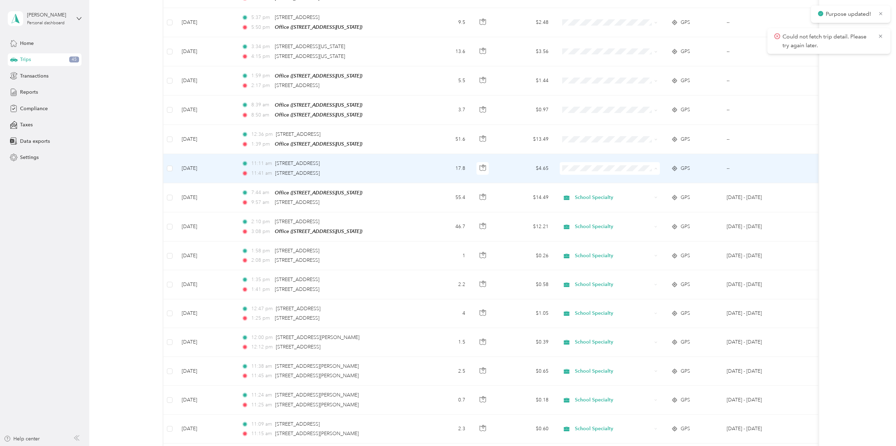
click at [595, 177] on span "School Specialty" at bounding box center [616, 175] width 78 height 7
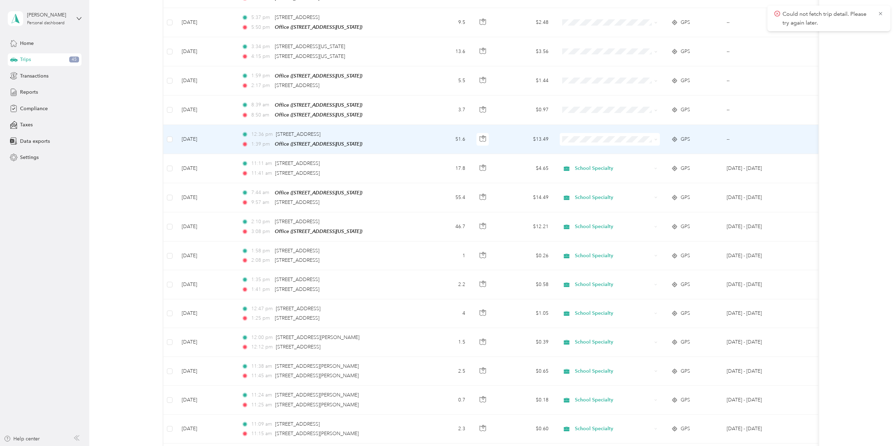
click at [588, 147] on span "School Specialty" at bounding box center [616, 146] width 78 height 7
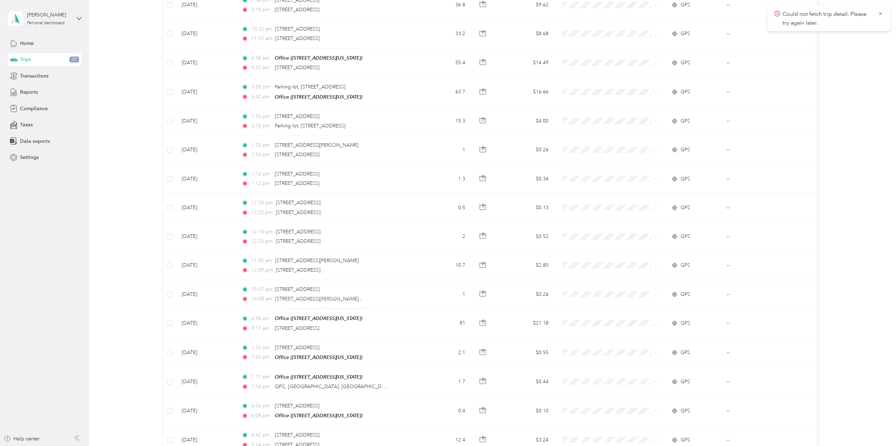
scroll to position [0, 0]
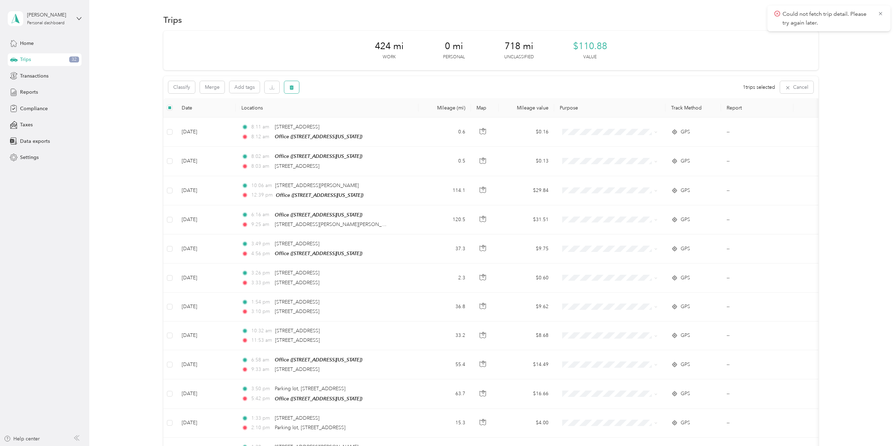
click at [293, 89] on icon "button" at bounding box center [291, 87] width 5 height 5
click at [339, 117] on button "Yes" at bounding box center [344, 116] width 14 height 11
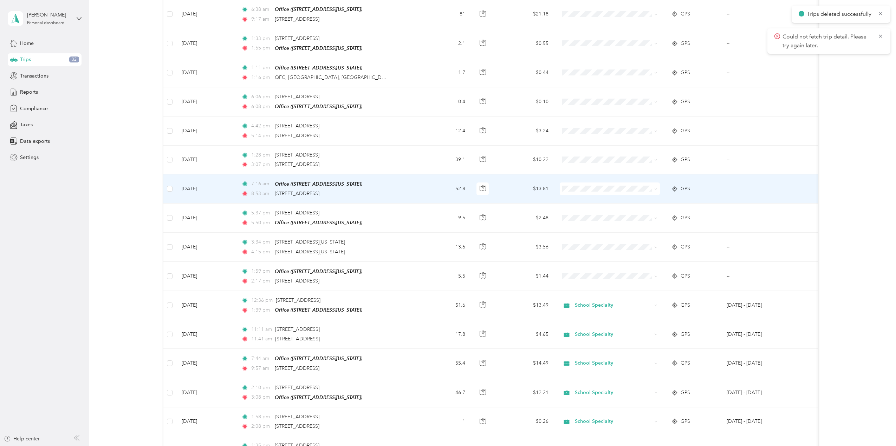
scroll to position [632, 0]
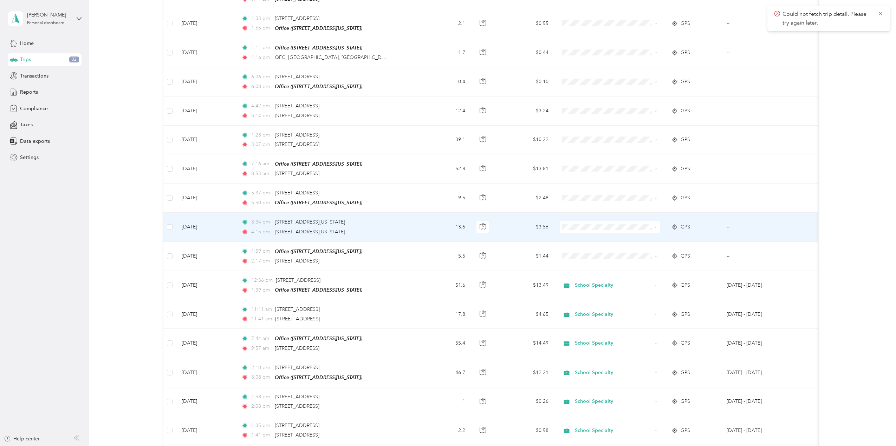
click at [738, 222] on td "--" at bounding box center [757, 227] width 72 height 29
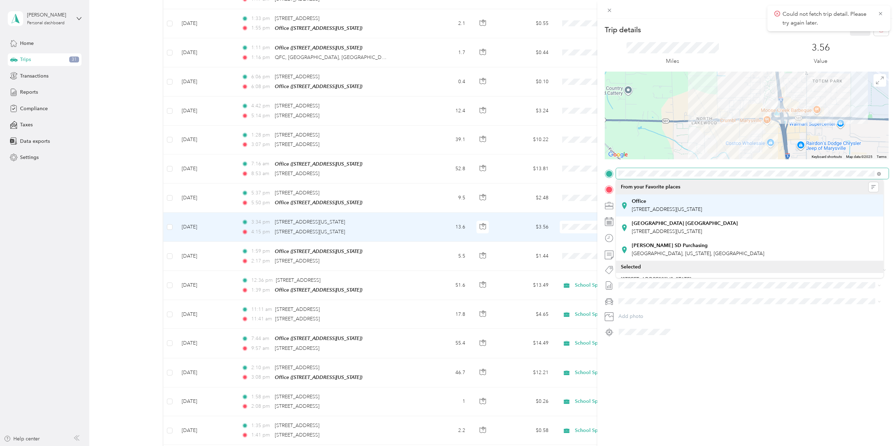
drag, startPoint x: 737, startPoint y: 90, endPoint x: 742, endPoint y: 204, distance: 114.3
click at [742, 446] on div "Trip details Save This trip cannot be edited because it is either under review,…" at bounding box center [446, 446] width 892 height 0
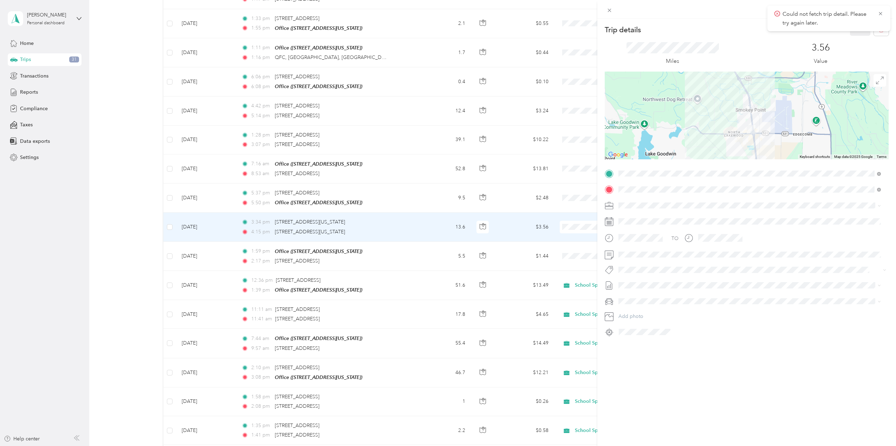
click at [170, 224] on div "Trip details Save This trip cannot be edited because it is either under review,…" at bounding box center [448, 223] width 896 height 446
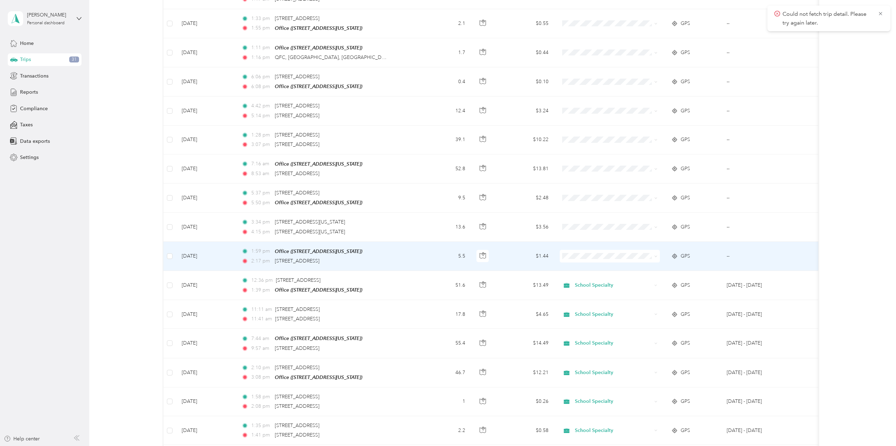
click at [722, 251] on td "--" at bounding box center [757, 256] width 72 height 29
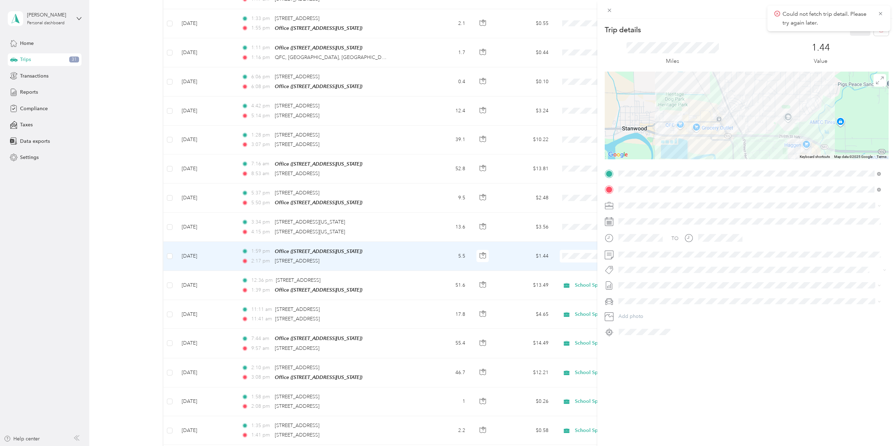
click at [169, 253] on div "Trip details Save This trip cannot be edited because it is either under review,…" at bounding box center [448, 223] width 896 height 446
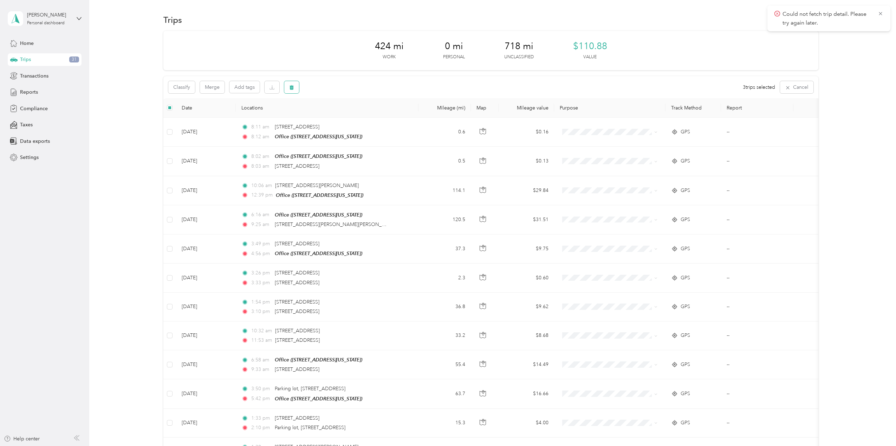
click at [292, 86] on icon "button" at bounding box center [291, 87] width 4 height 5
click at [338, 118] on button "Yes" at bounding box center [344, 116] width 14 height 11
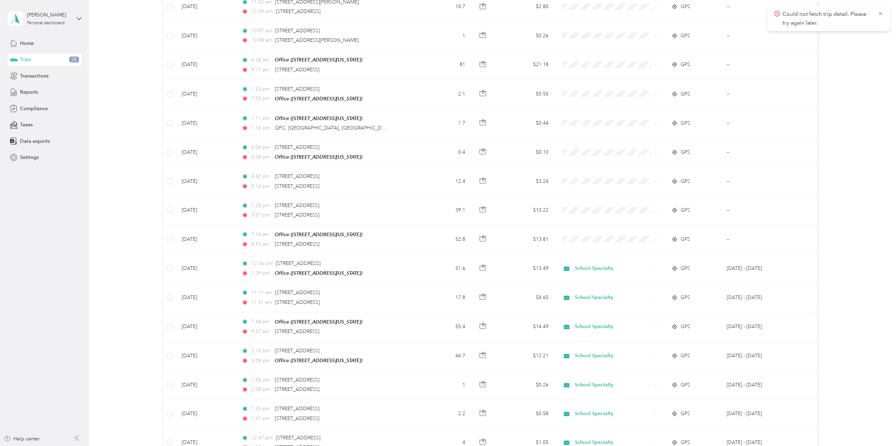
scroll to position [562, 0]
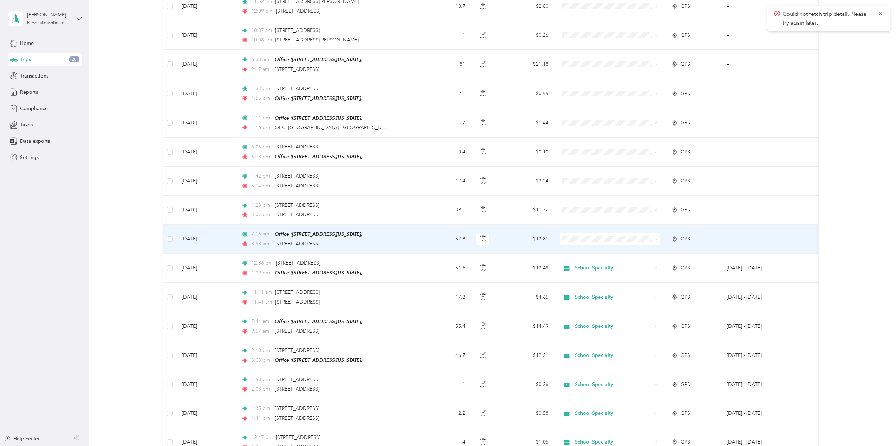
click at [586, 244] on li "School Specialty" at bounding box center [609, 248] width 100 height 12
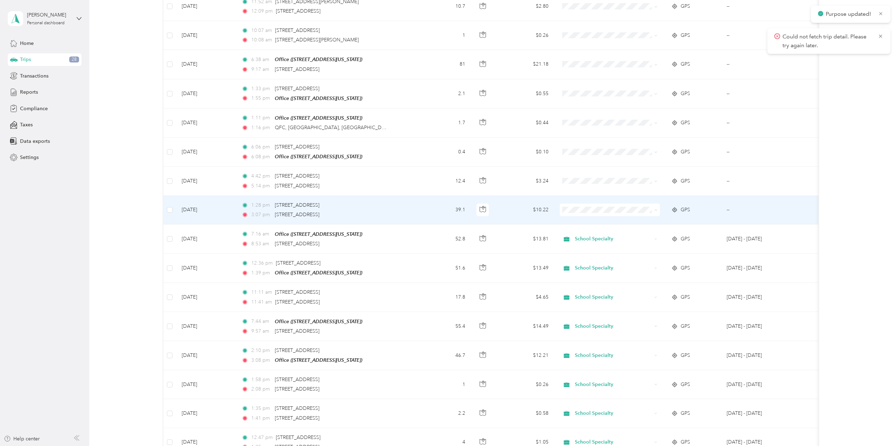
click at [586, 216] on span "School Specialty" at bounding box center [616, 219] width 78 height 7
